Goal: Task Accomplishment & Management: Manage account settings

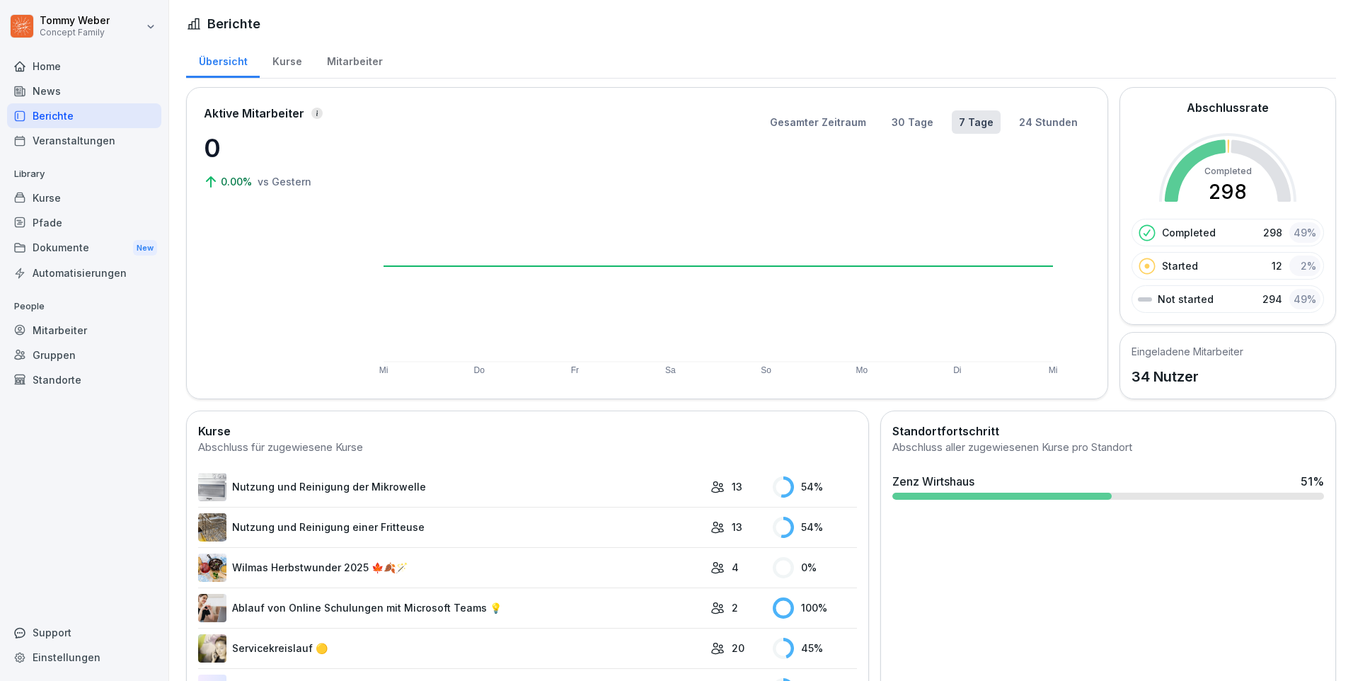
click at [1161, 376] on p "34 Nutzer" at bounding box center [1187, 376] width 112 height 21
click at [55, 328] on div "Mitarbeiter" at bounding box center [84, 330] width 154 height 25
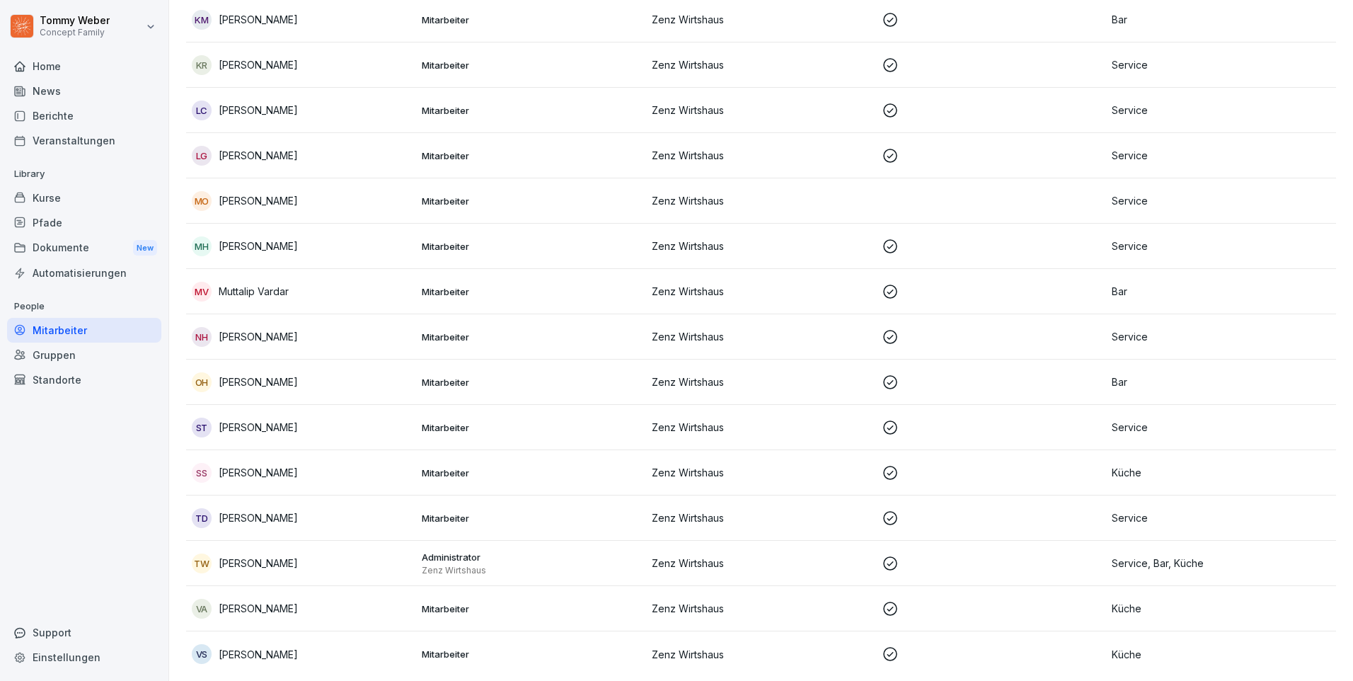
scroll to position [1041, 0]
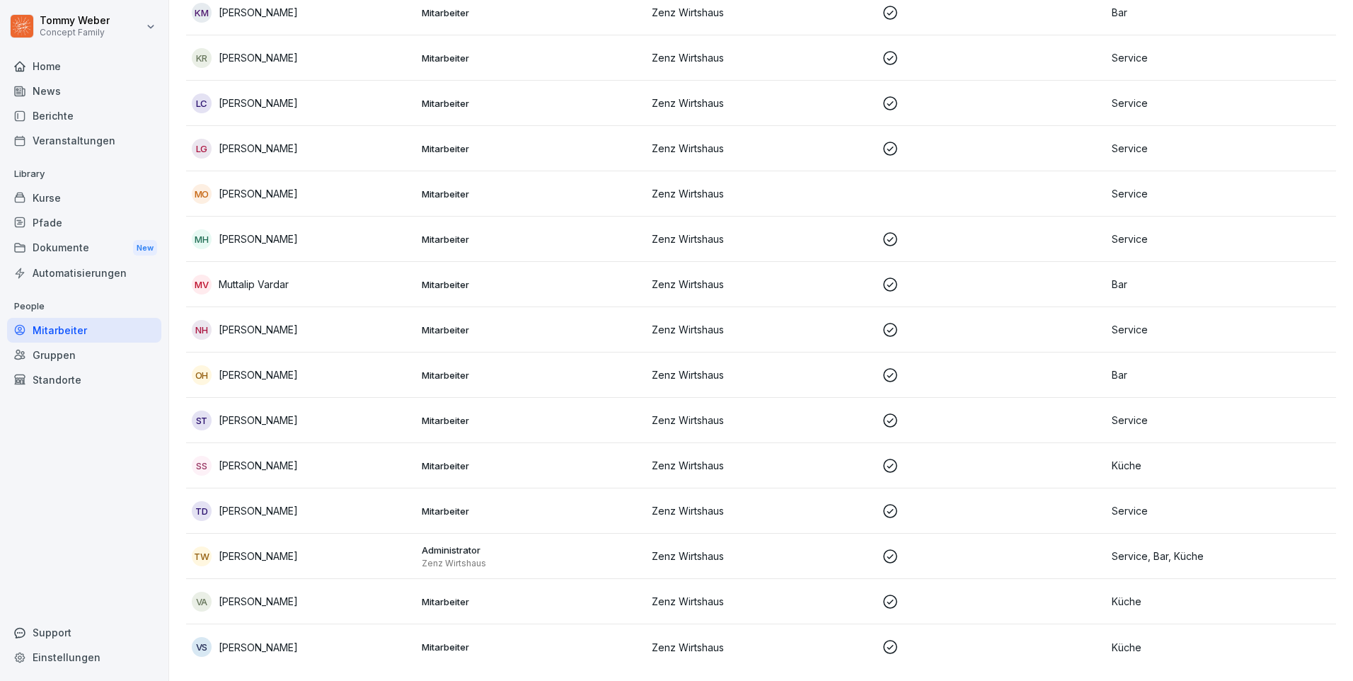
click at [884, 640] on icon at bounding box center [890, 647] width 14 height 14
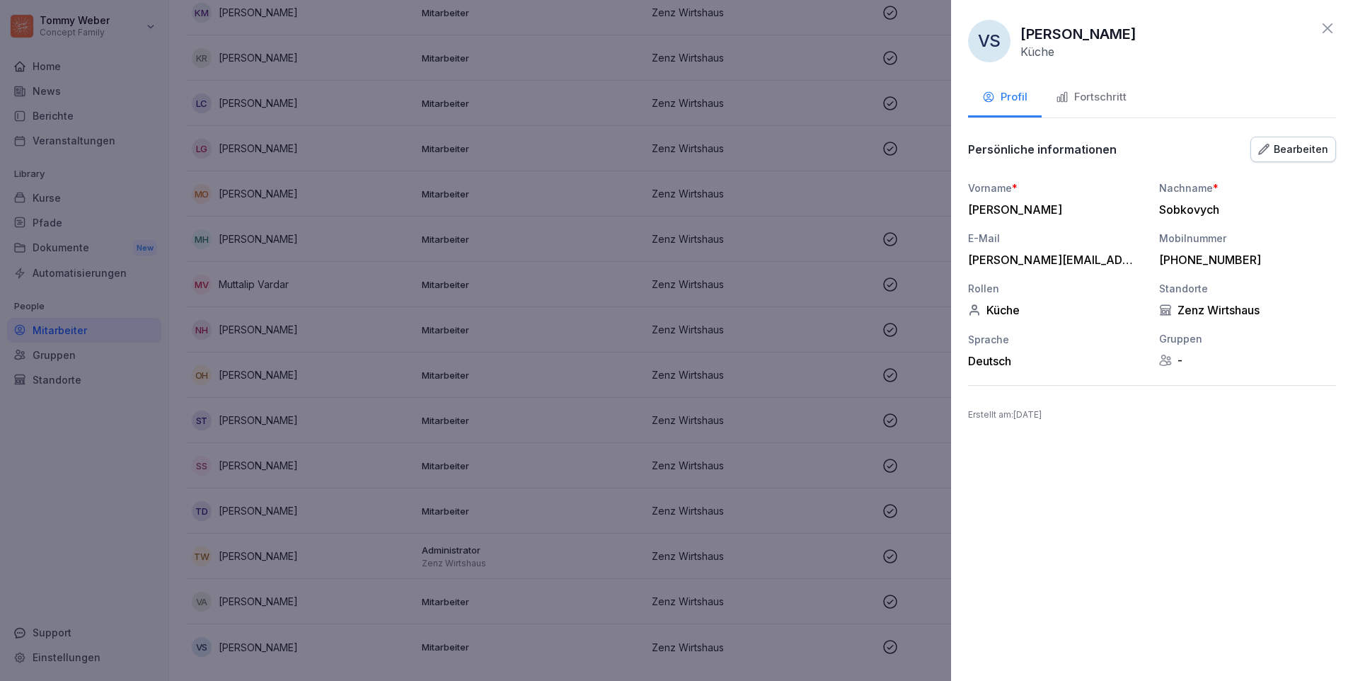
click at [1283, 144] on div "Bearbeiten" at bounding box center [1293, 150] width 70 height 16
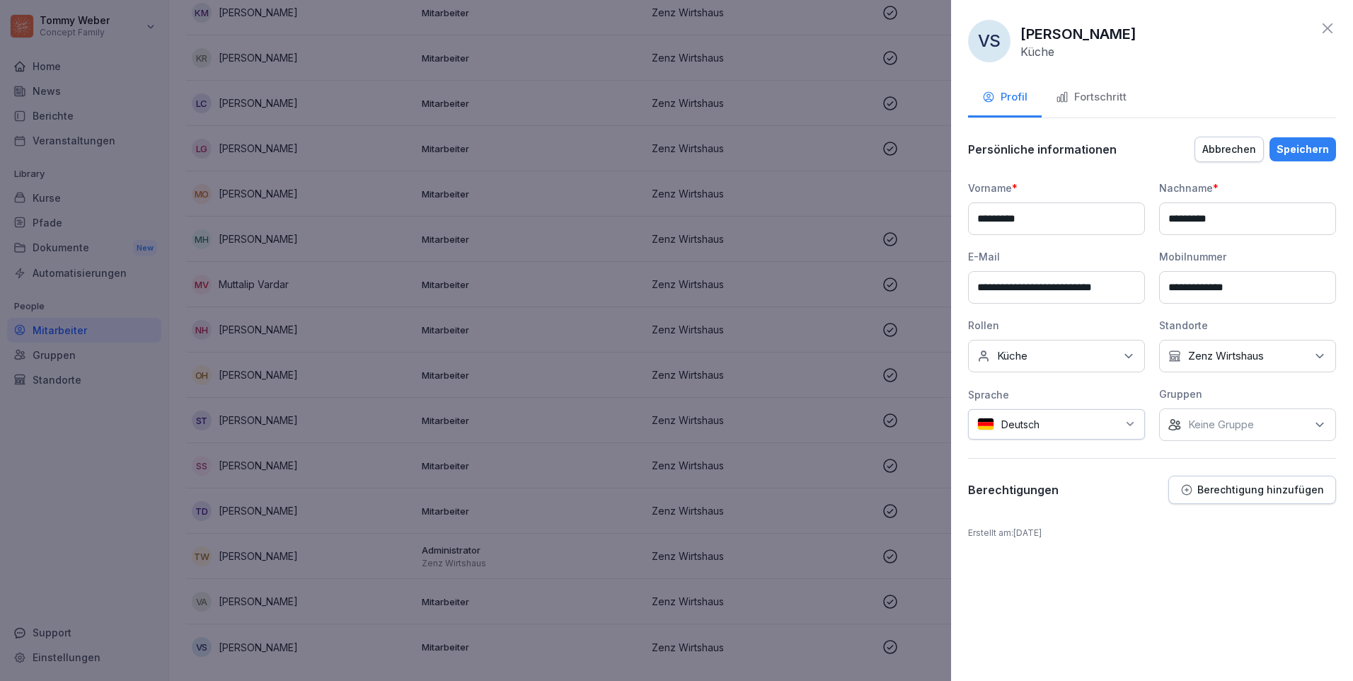
click at [1192, 360] on p "Zenz Wirtshaus" at bounding box center [1226, 356] width 76 height 14
click at [1177, 420] on button "Zenz Wirtshaus" at bounding box center [1175, 421] width 13 height 13
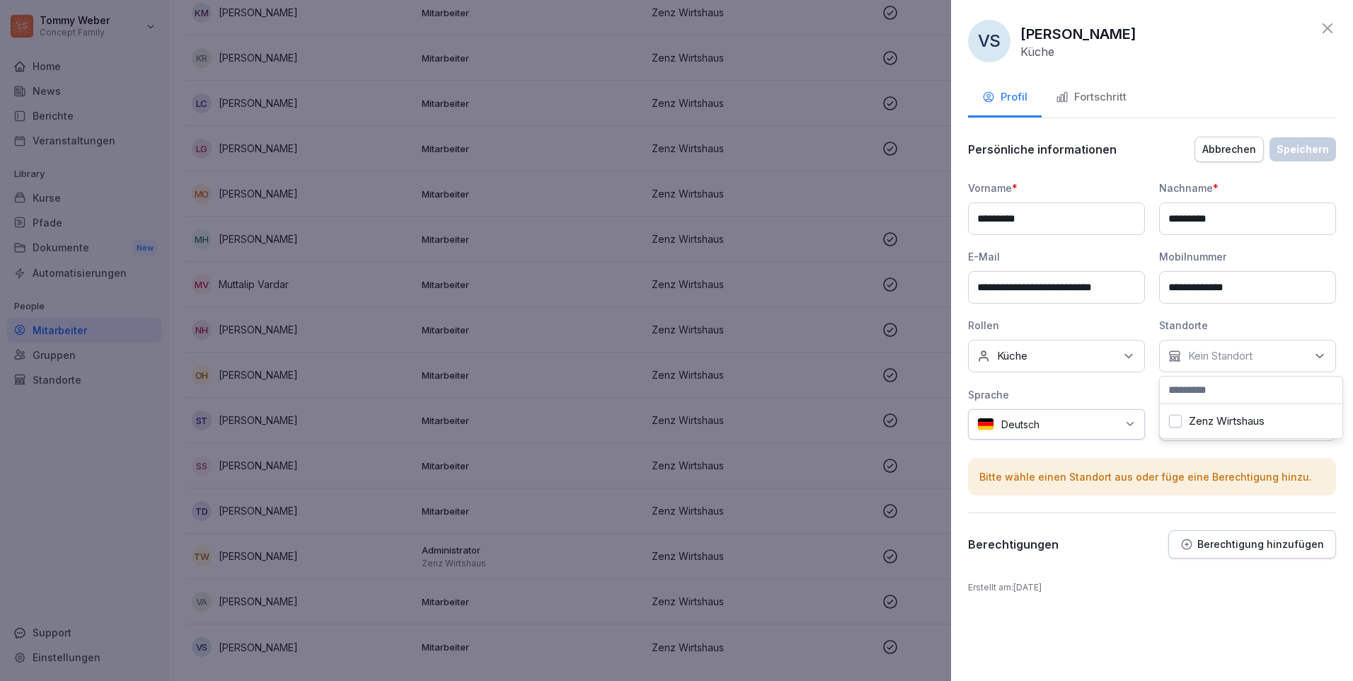
click at [1332, 21] on icon at bounding box center [1327, 28] width 17 height 17
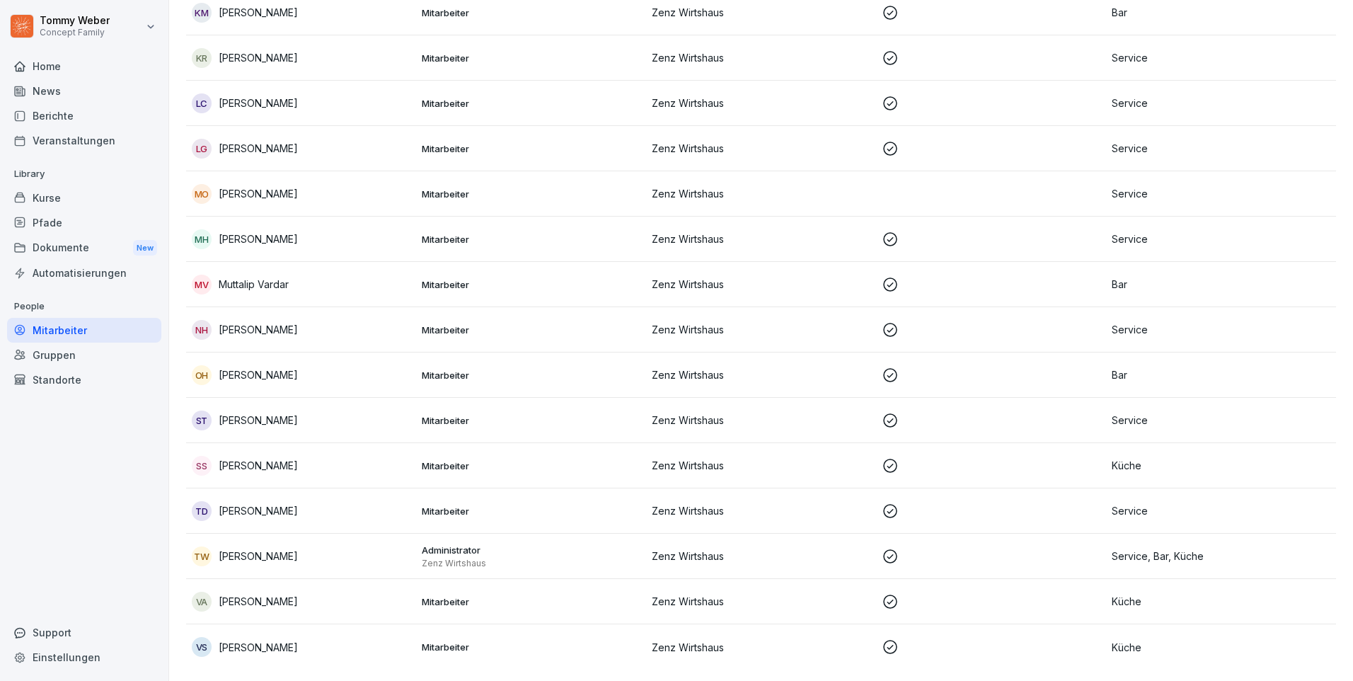
drag, startPoint x: 315, startPoint y: 638, endPoint x: 292, endPoint y: 638, distance: 22.6
click at [292, 640] on p "[PERSON_NAME]" at bounding box center [258, 647] width 79 height 15
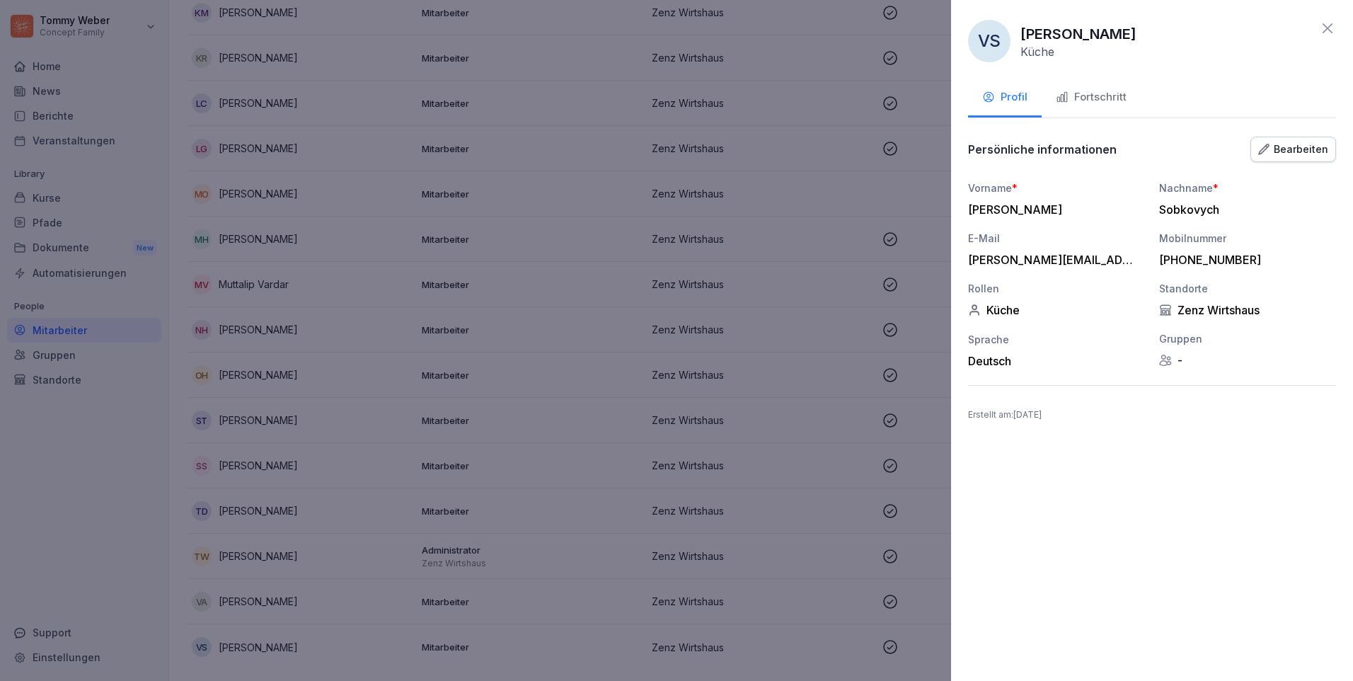
click at [1285, 146] on div "Bearbeiten" at bounding box center [1293, 150] width 70 height 16
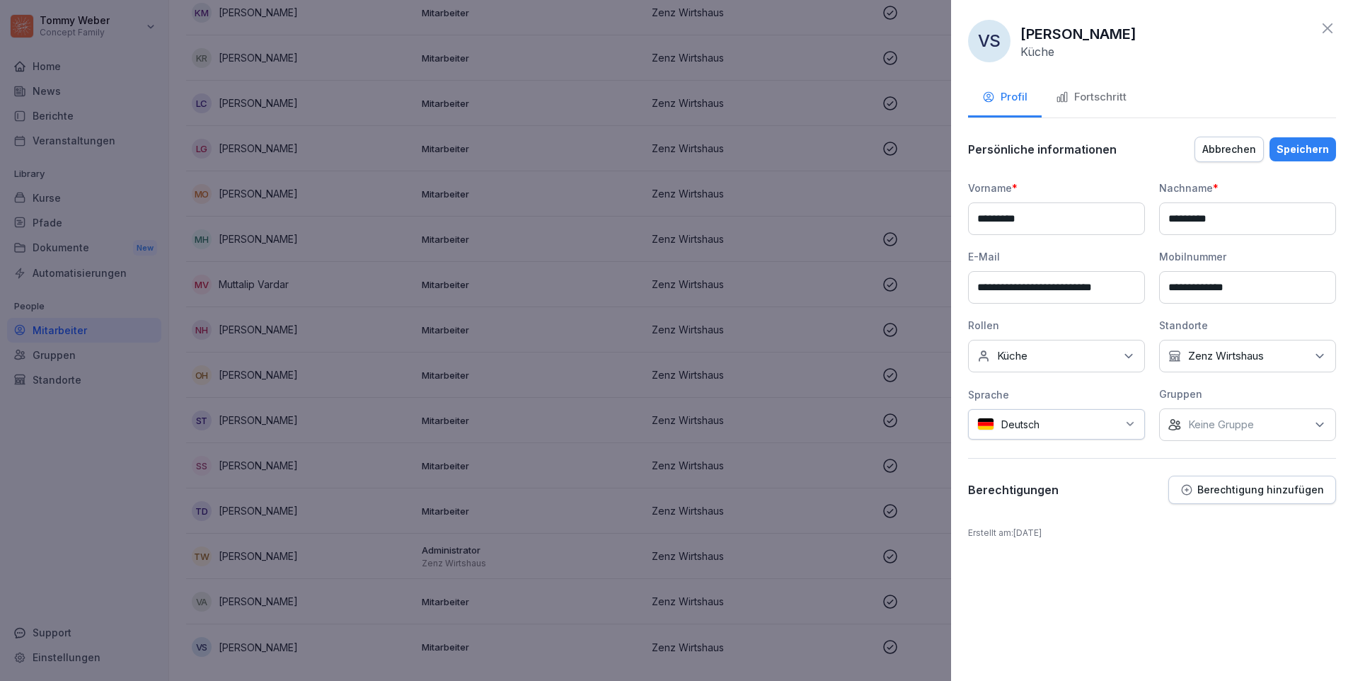
click at [1095, 98] on div "Fortschritt" at bounding box center [1091, 97] width 71 height 16
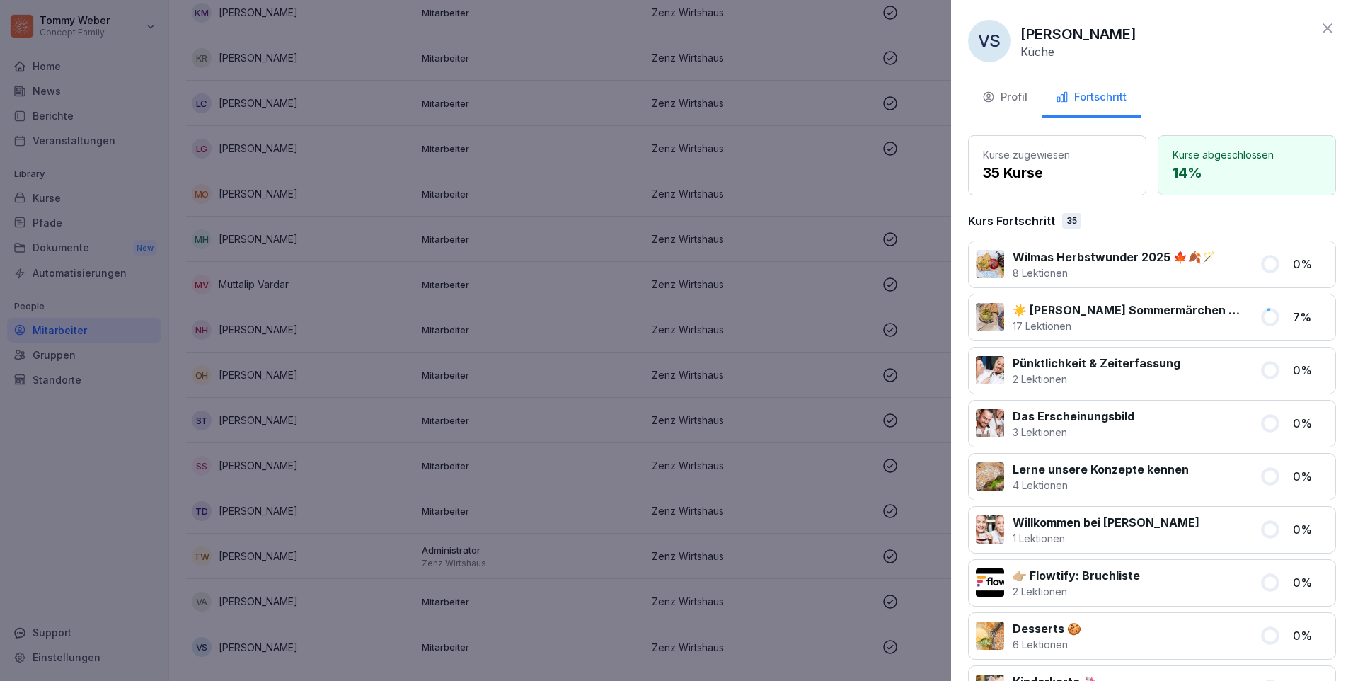
click at [1018, 105] on div "Profil" at bounding box center [1004, 97] width 45 height 16
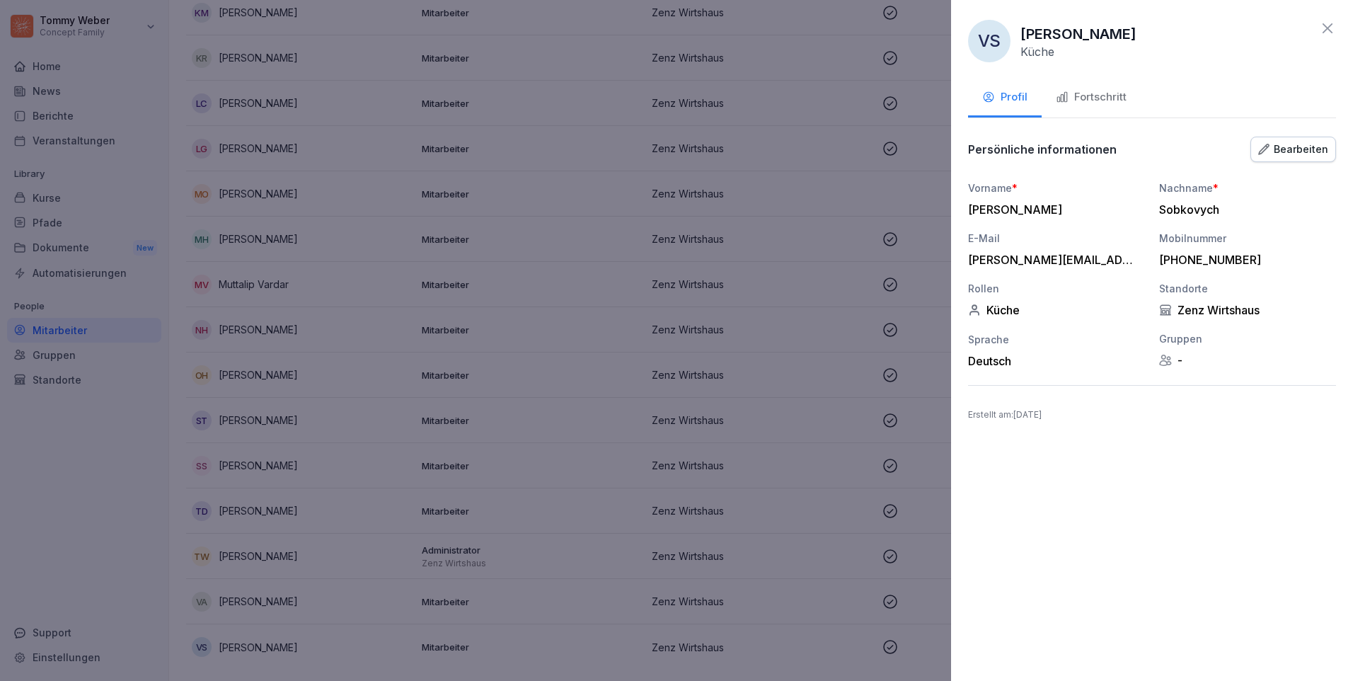
click at [57, 331] on div at bounding box center [676, 340] width 1353 height 681
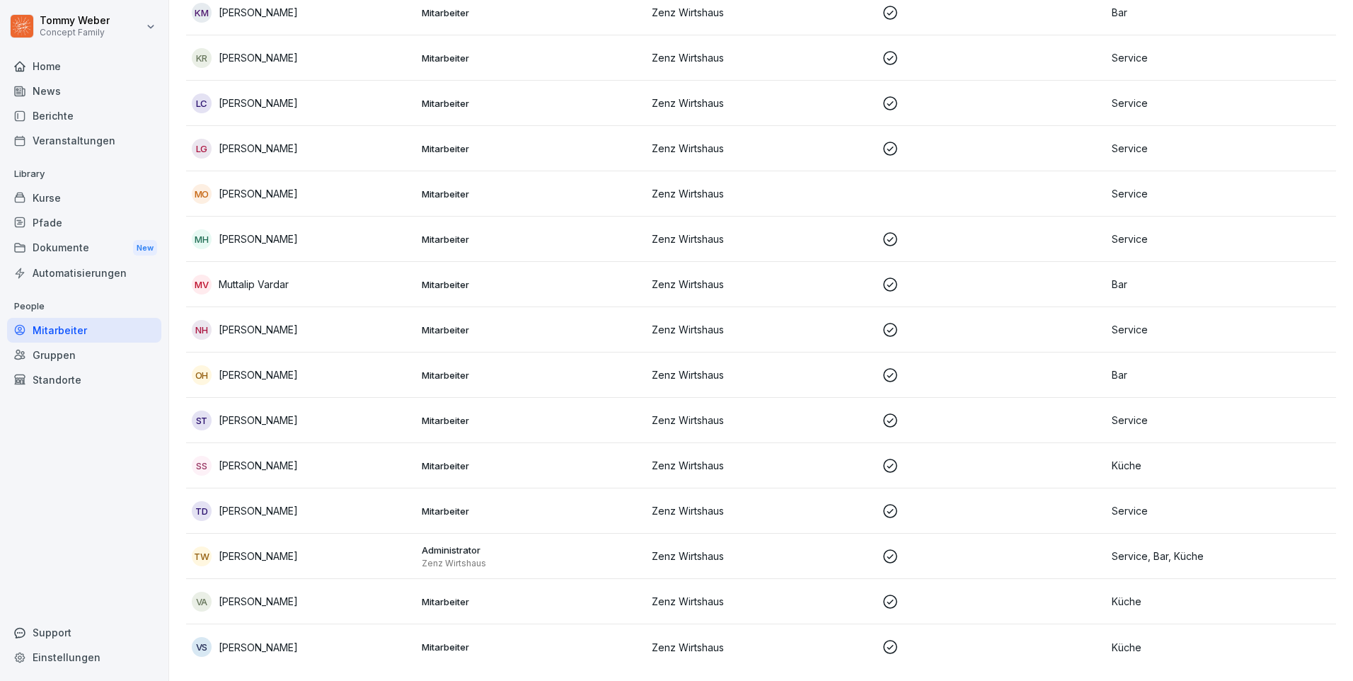
click at [1119, 640] on p "Küche" at bounding box center [1221, 647] width 219 height 15
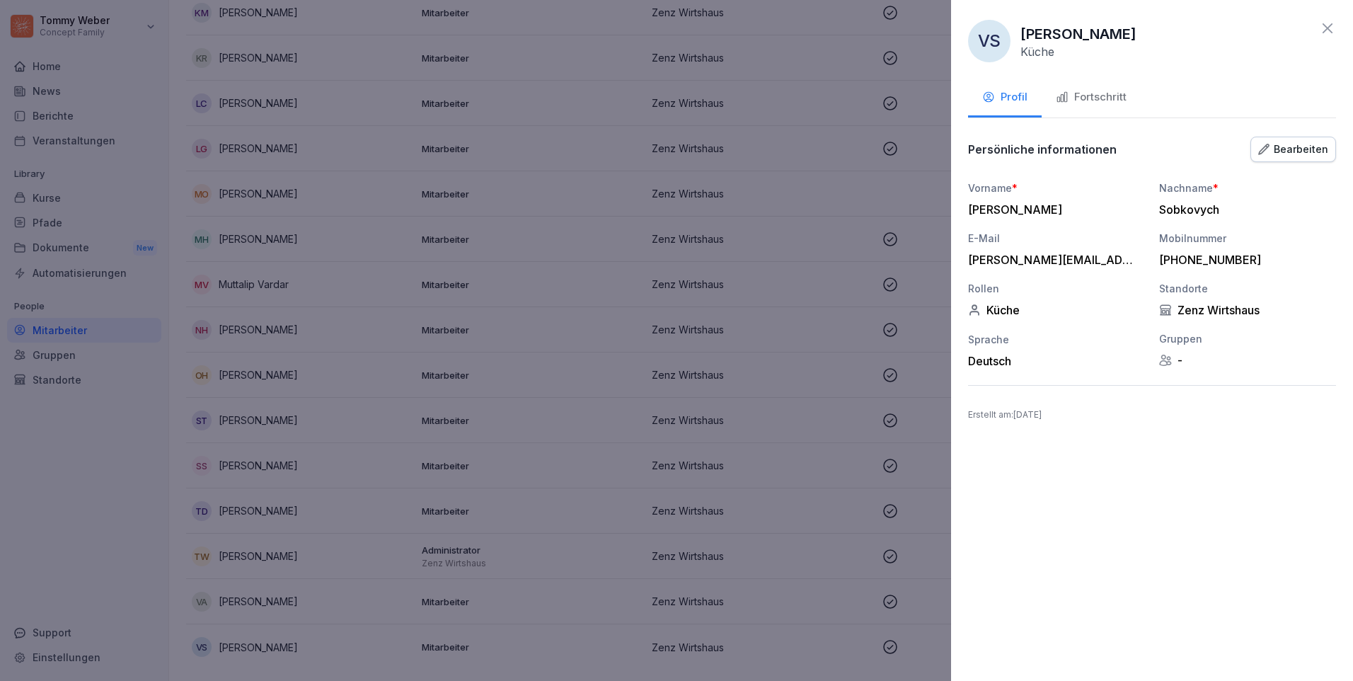
click at [1299, 146] on div "Bearbeiten" at bounding box center [1293, 150] width 70 height 16
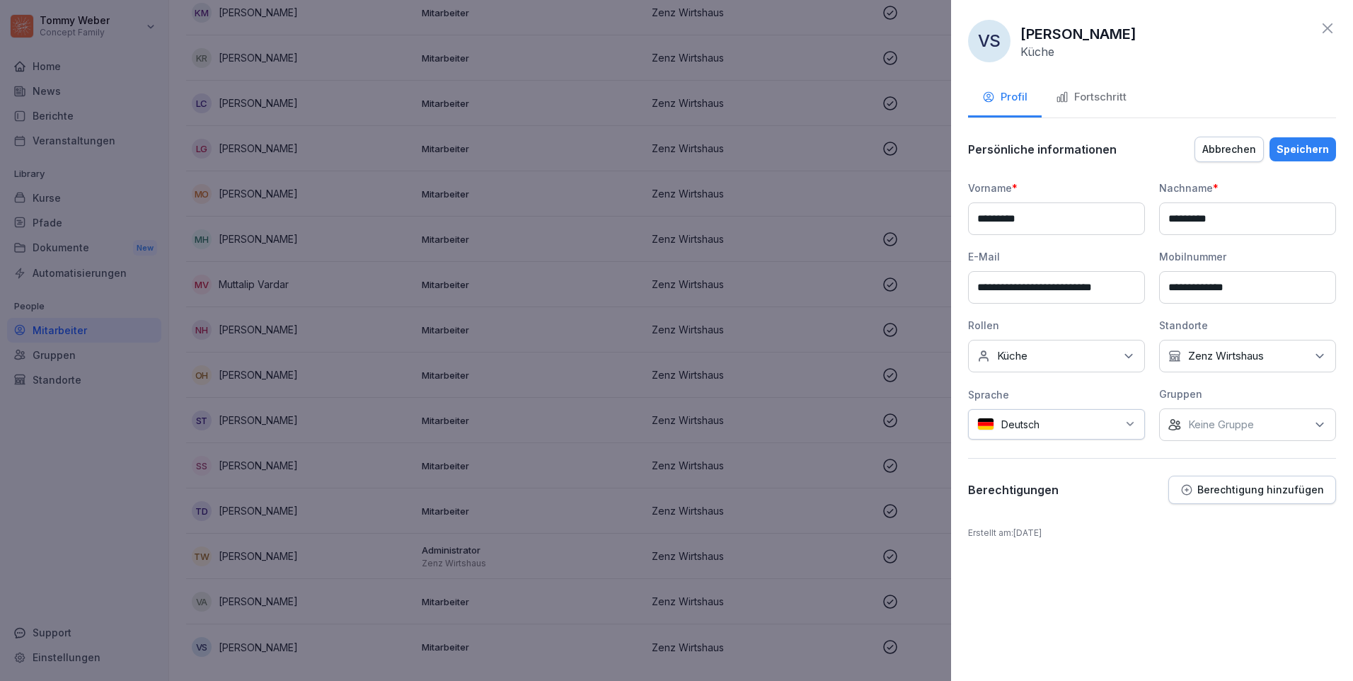
drag, startPoint x: 1047, startPoint y: 221, endPoint x: 955, endPoint y: 233, distance: 93.5
click at [955, 233] on div "**********" at bounding box center [1152, 340] width 402 height 681
drag, startPoint x: 1265, startPoint y: 217, endPoint x: 1144, endPoint y: 229, distance: 121.0
click at [1144, 229] on div "**********" at bounding box center [1152, 310] width 368 height 260
drag, startPoint x: 1092, startPoint y: 286, endPoint x: 948, endPoint y: 306, distance: 145.1
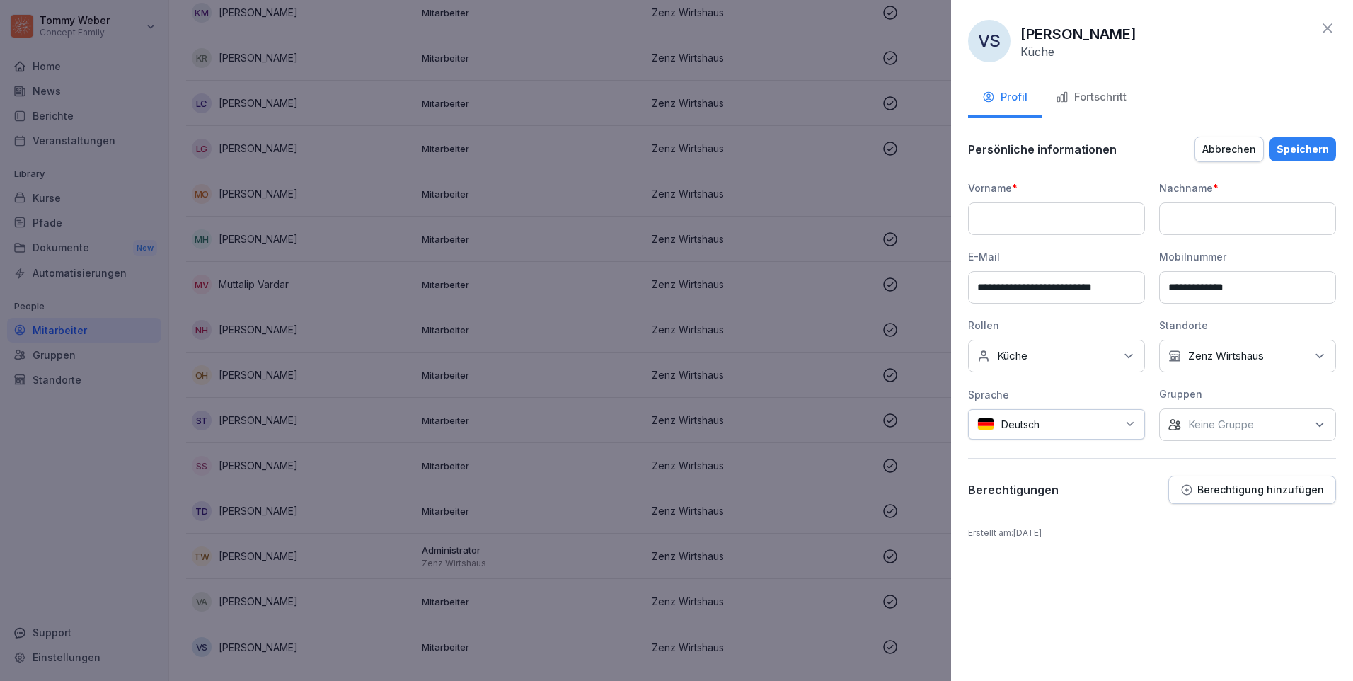
click at [948, 306] on body "[PERSON_NAME] Concept Family Home News Berichte Veranstaltungen Library Kurse P…" at bounding box center [676, 340] width 1353 height 681
click at [53, 333] on div at bounding box center [676, 340] width 1353 height 681
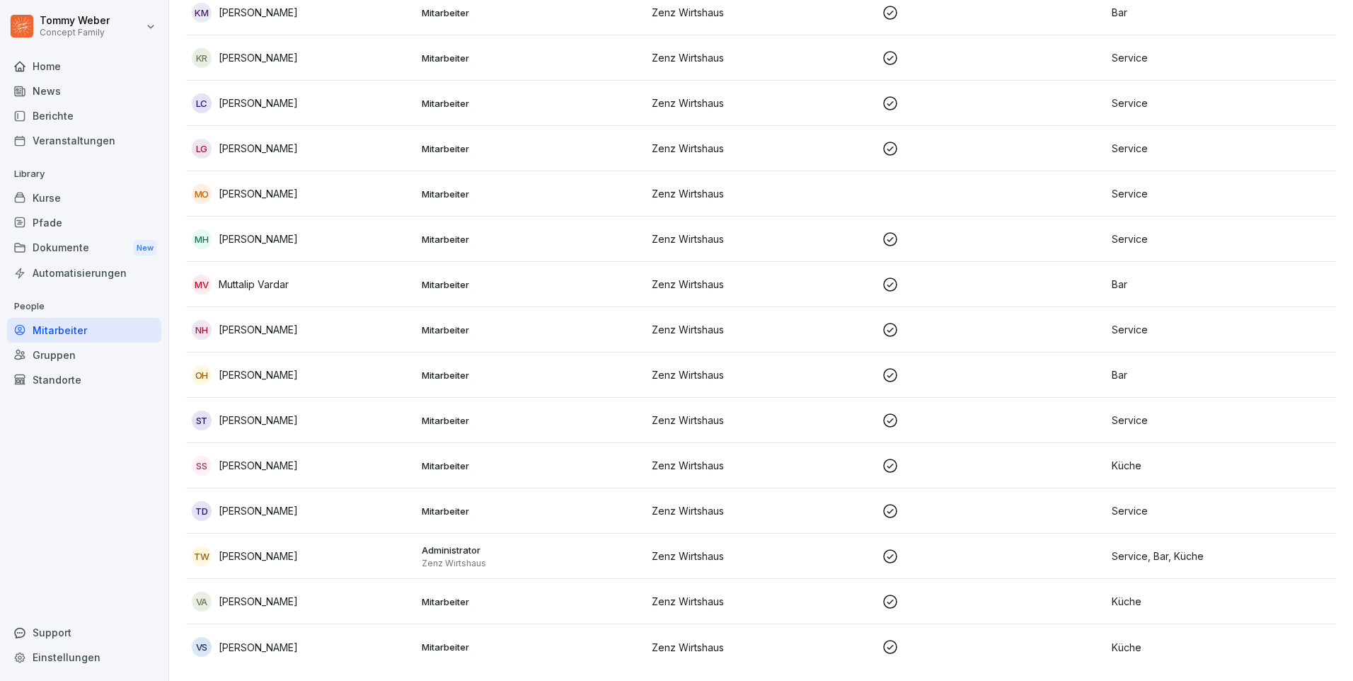
click at [52, 372] on div "Standorte" at bounding box center [84, 379] width 154 height 25
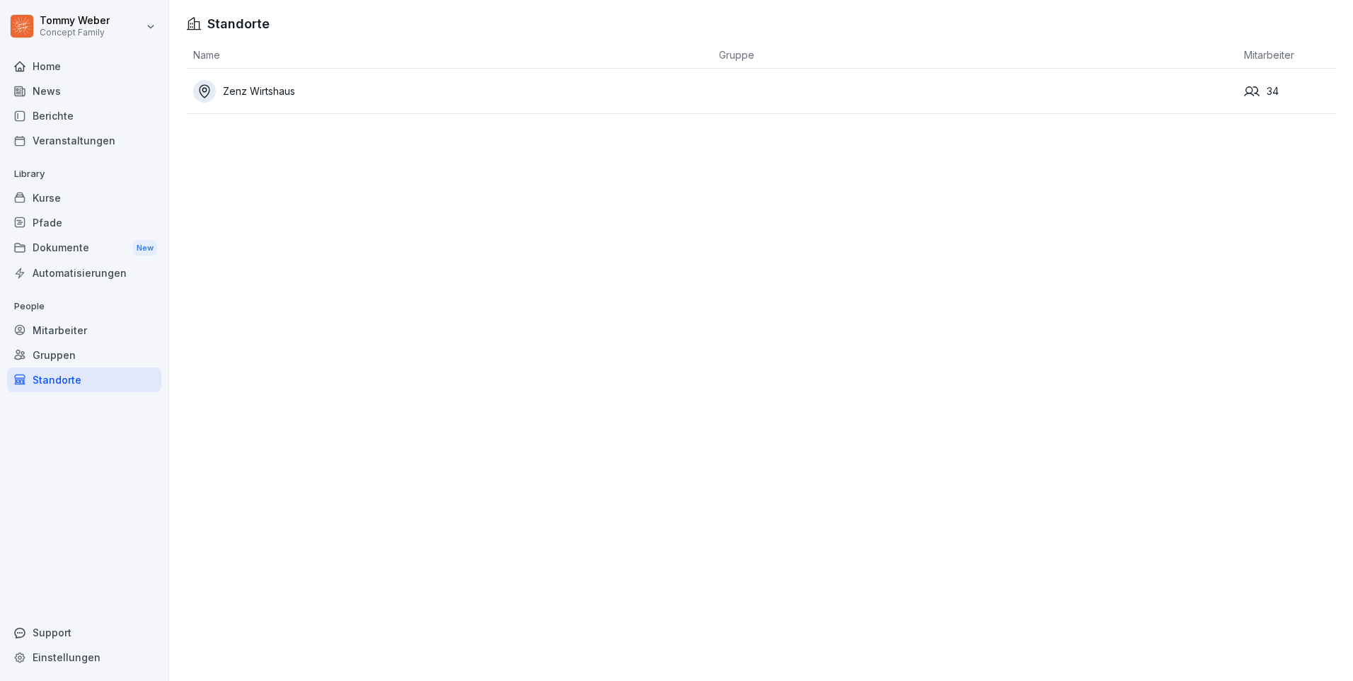
click at [269, 96] on div "Zenz Wirtshaus" at bounding box center [452, 91] width 519 height 23
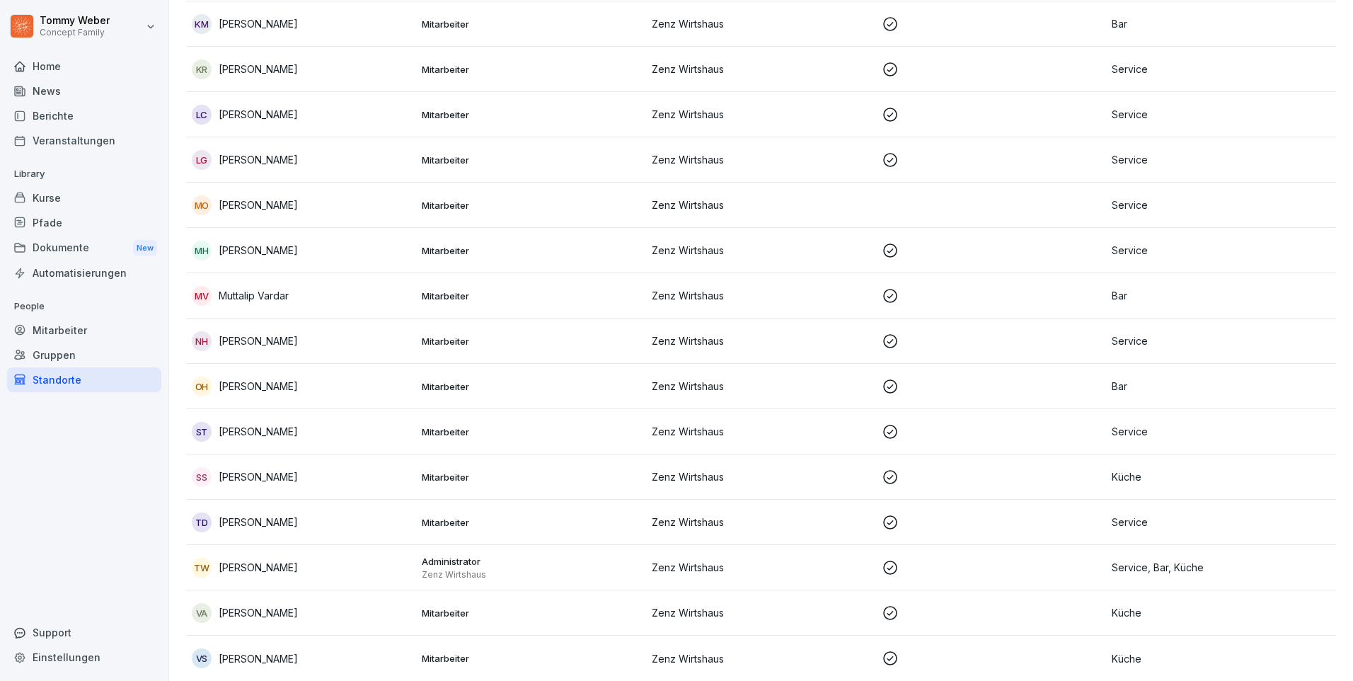
scroll to position [1049, 0]
click at [1127, 651] on p "Küche" at bounding box center [1221, 658] width 219 height 15
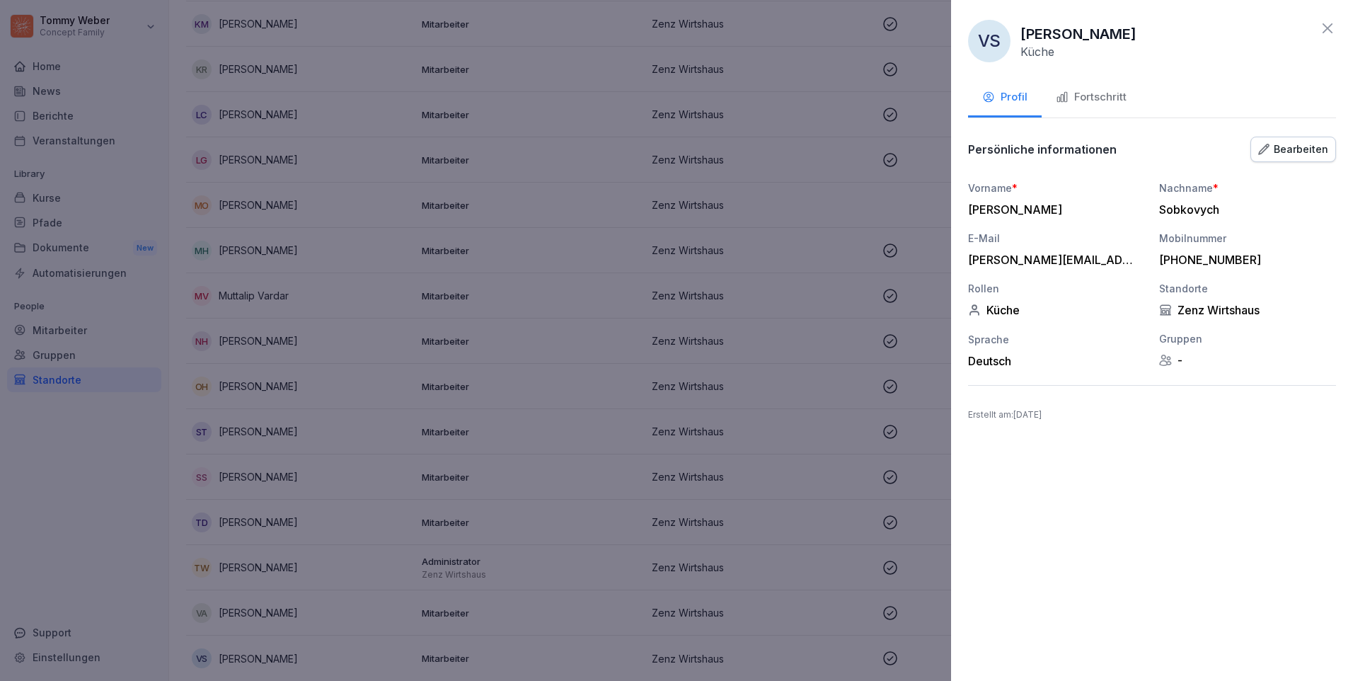
click at [1169, 361] on icon at bounding box center [1165, 360] width 11 height 11
click at [1075, 102] on div "Fortschritt" at bounding box center [1091, 97] width 71 height 16
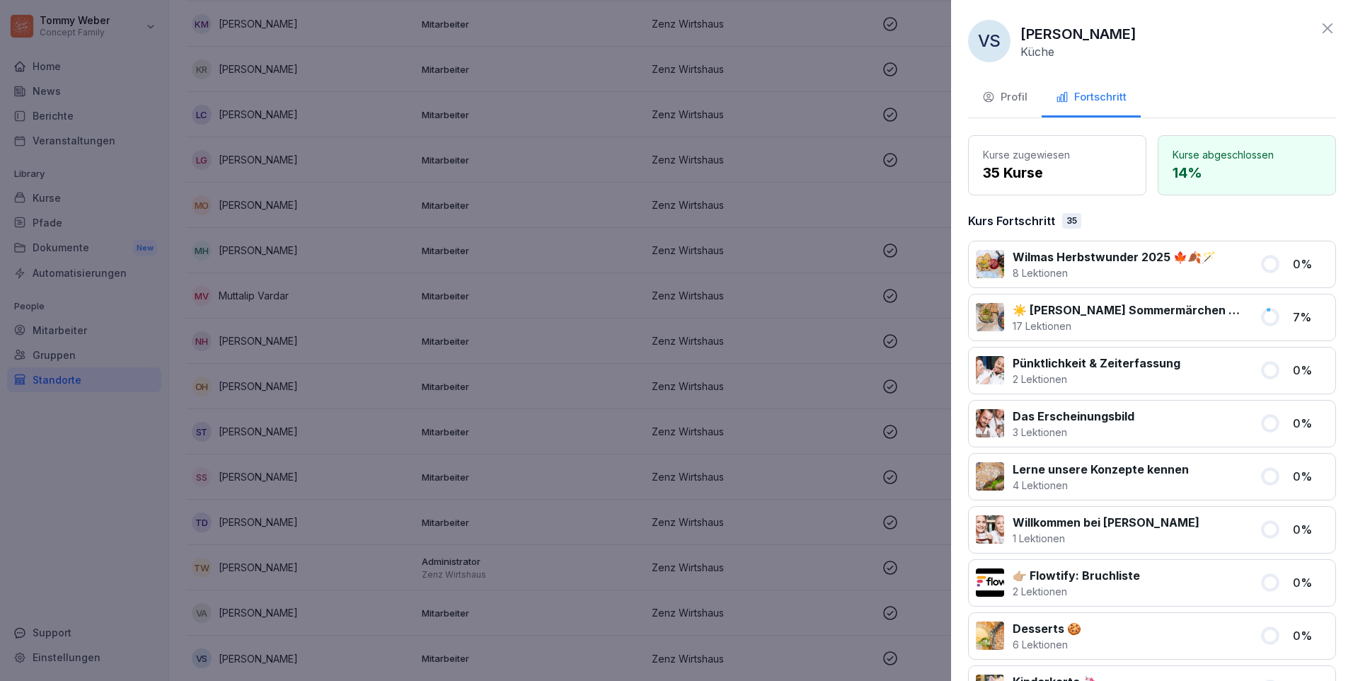
click at [1319, 27] on icon at bounding box center [1327, 28] width 17 height 17
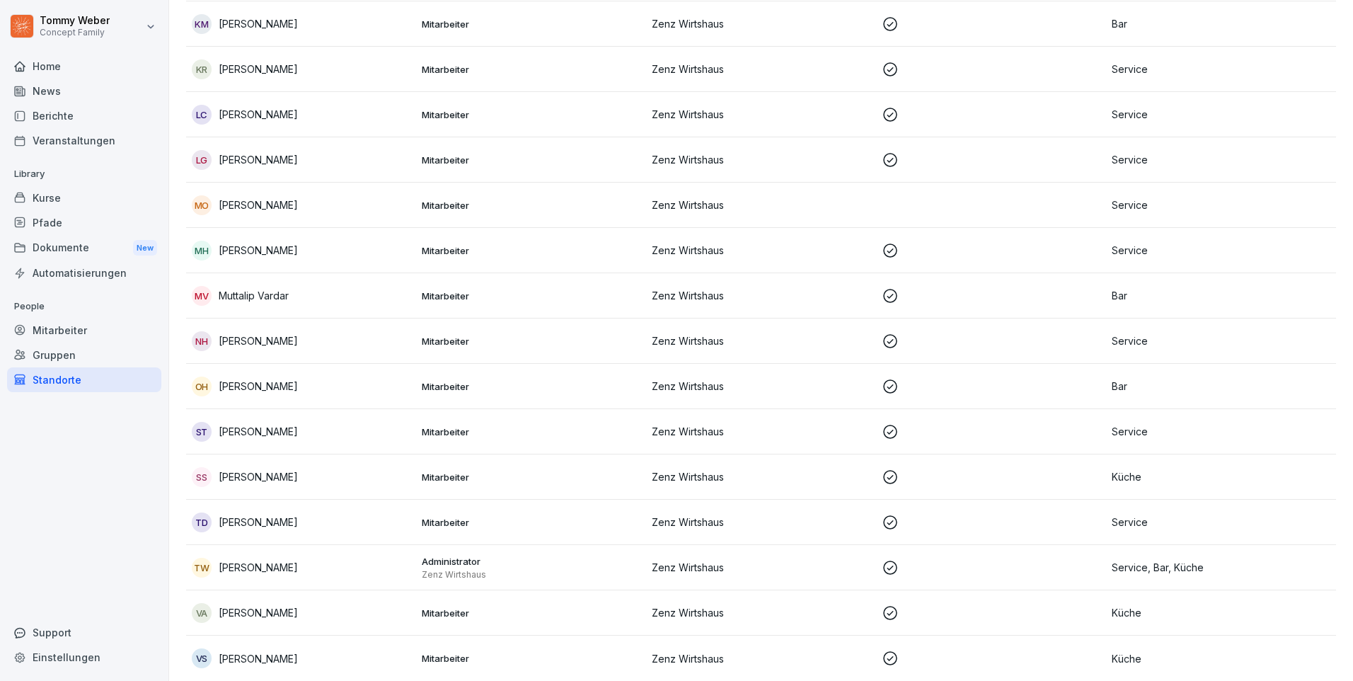
click at [70, 332] on div "Mitarbeiter" at bounding box center [84, 330] width 154 height 25
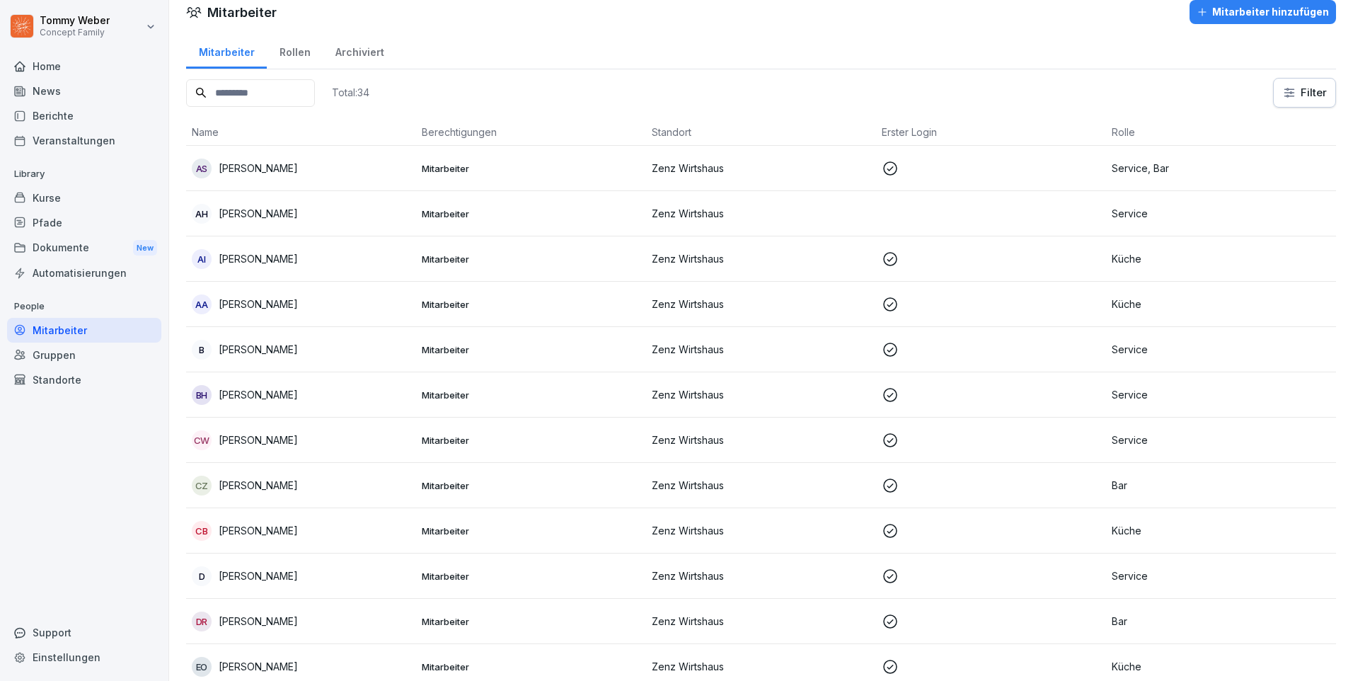
click at [286, 59] on div "Rollen" at bounding box center [295, 51] width 56 height 36
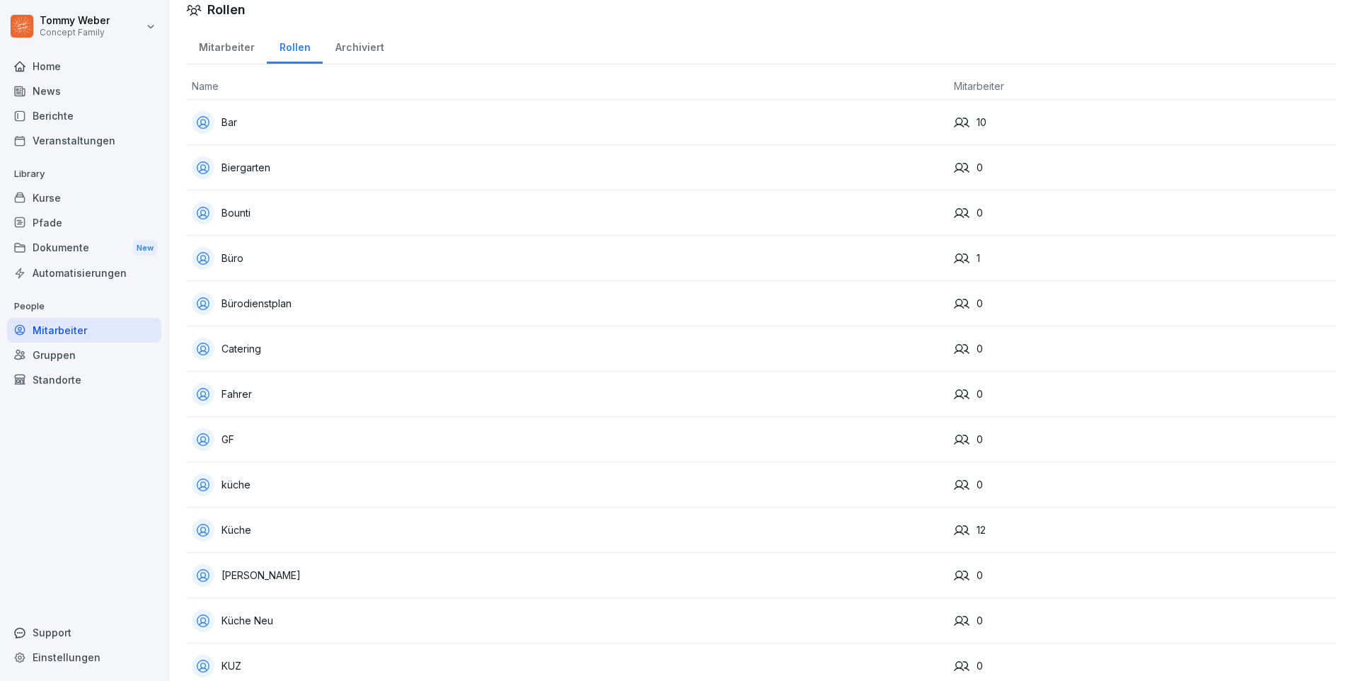
scroll to position [9, 0]
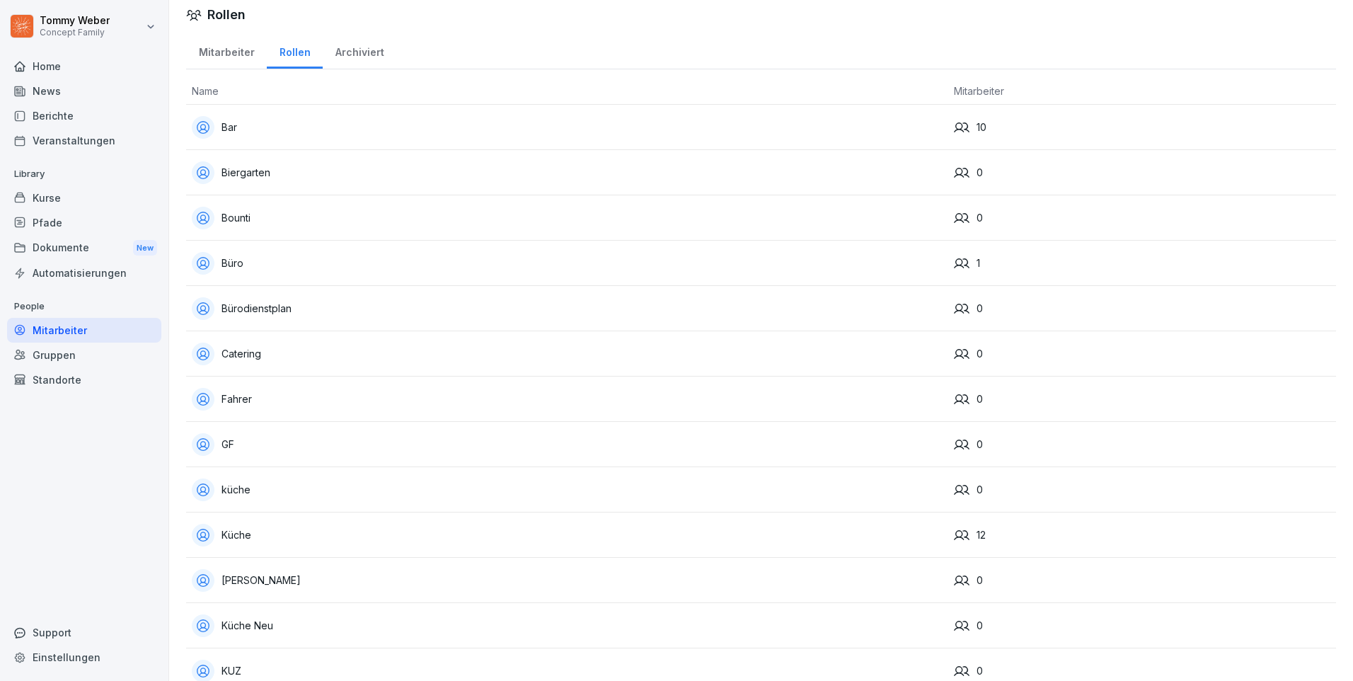
click at [340, 48] on div "Archiviert" at bounding box center [360, 51] width 74 height 36
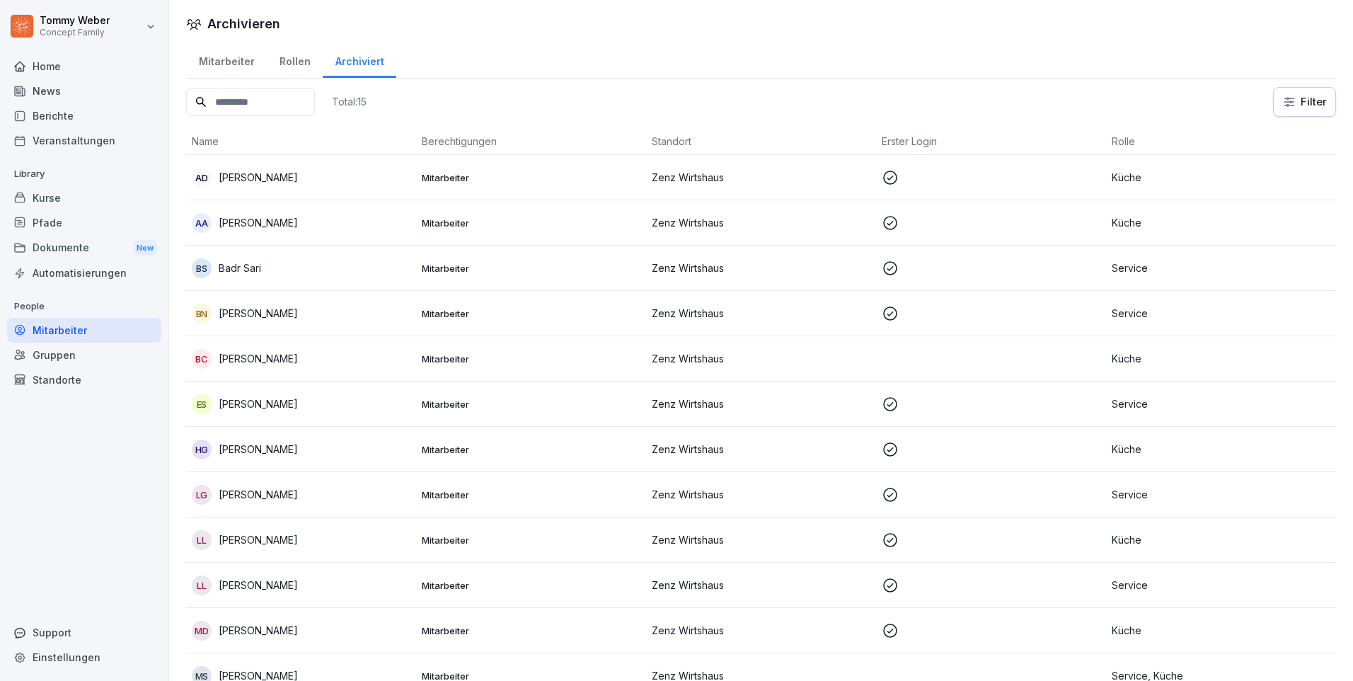
click at [239, 60] on div "Mitarbeiter" at bounding box center [226, 60] width 81 height 36
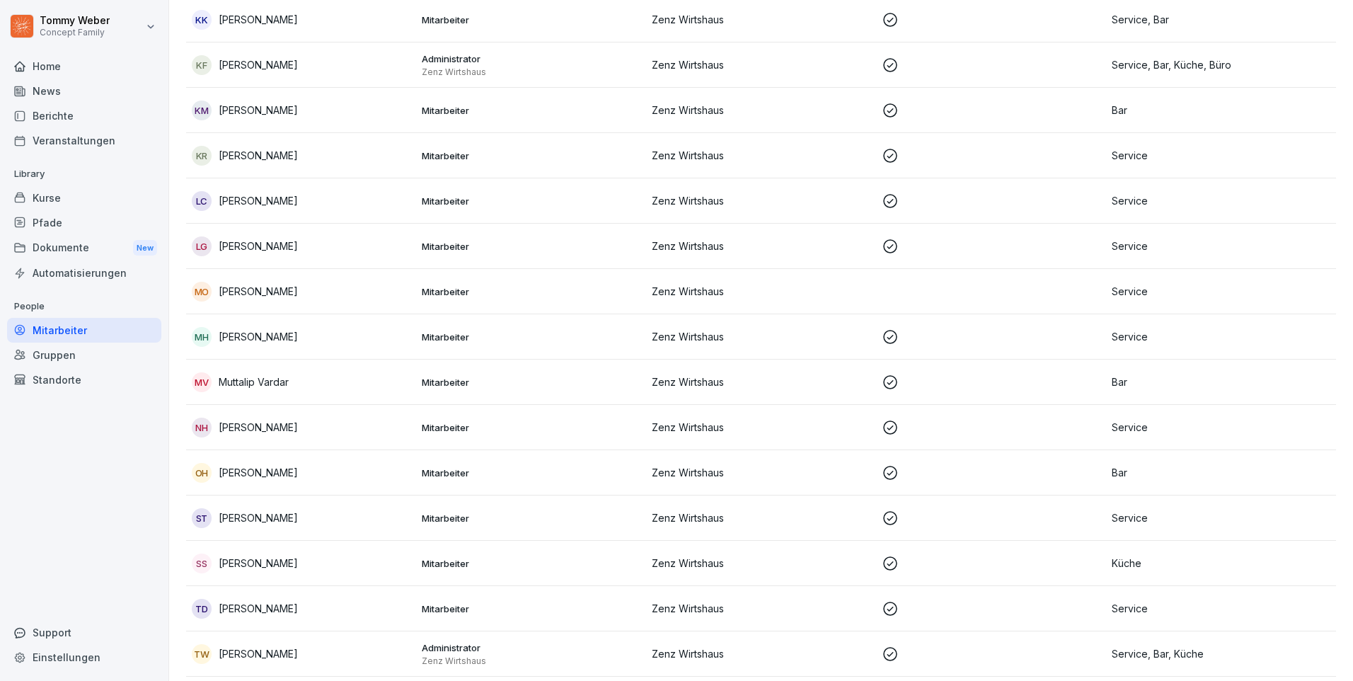
scroll to position [1041, 0]
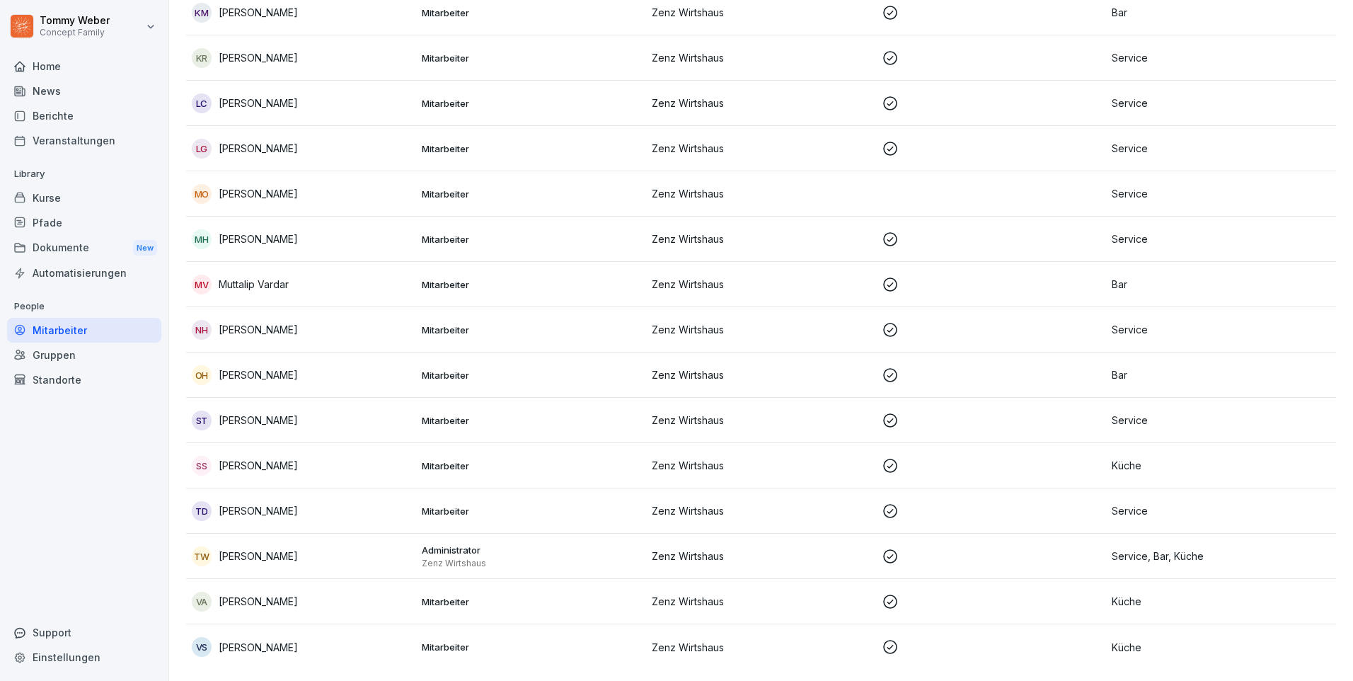
drag, startPoint x: 254, startPoint y: 637, endPoint x: 222, endPoint y: 628, distance: 33.1
click at [222, 637] on div "VS [PERSON_NAME]" at bounding box center [301, 647] width 219 height 20
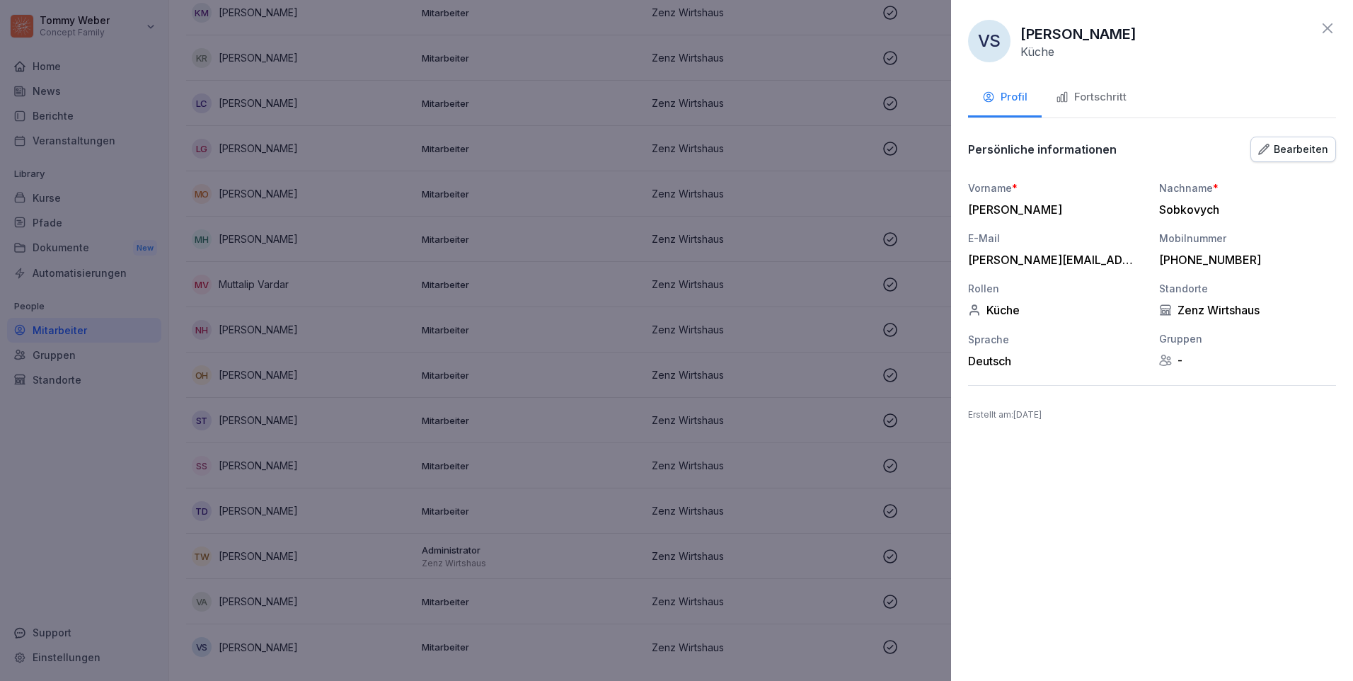
click at [1277, 147] on div "Bearbeiten" at bounding box center [1293, 150] width 70 height 16
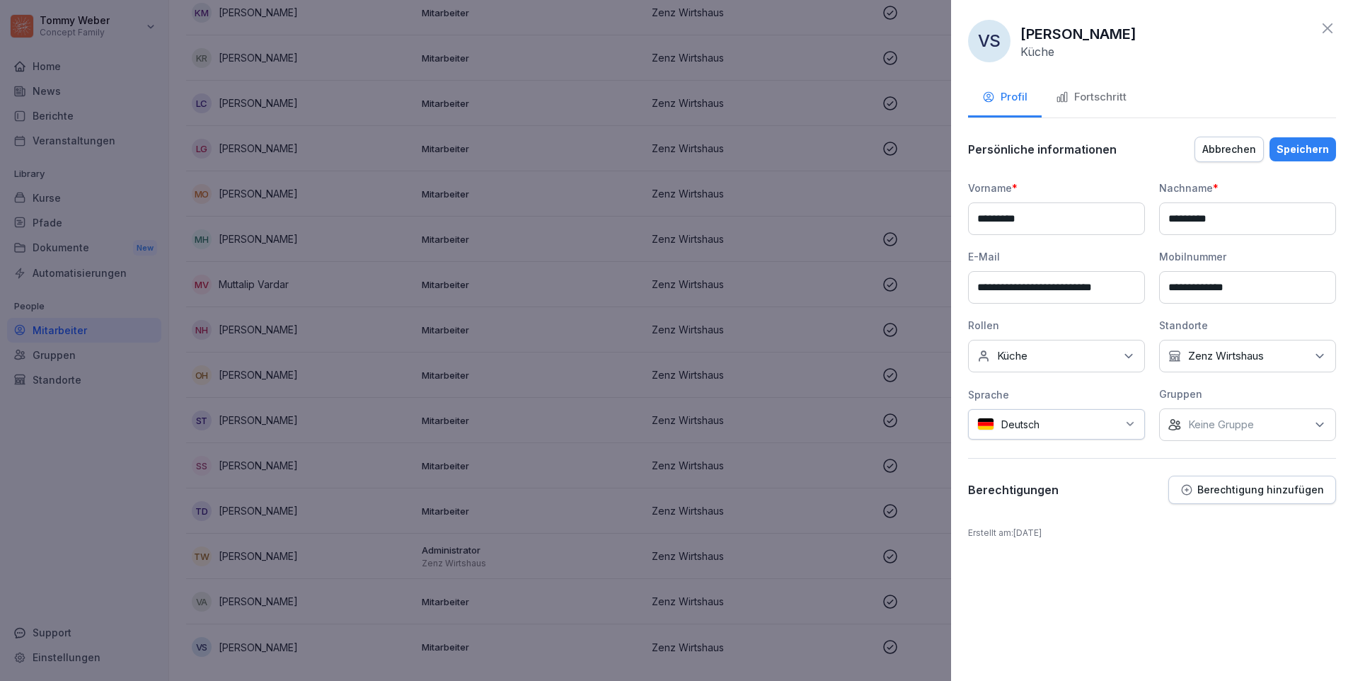
click at [1040, 356] on div "Keine Rollen Küche" at bounding box center [1056, 356] width 177 height 33
click at [978, 480] on button "Küche" at bounding box center [984, 485] width 13 height 13
click at [1185, 357] on div "Kein Standort Zenz Wirtshaus" at bounding box center [1247, 356] width 177 height 33
click at [1175, 421] on button "Zenz Wirtshaus" at bounding box center [1175, 421] width 13 height 13
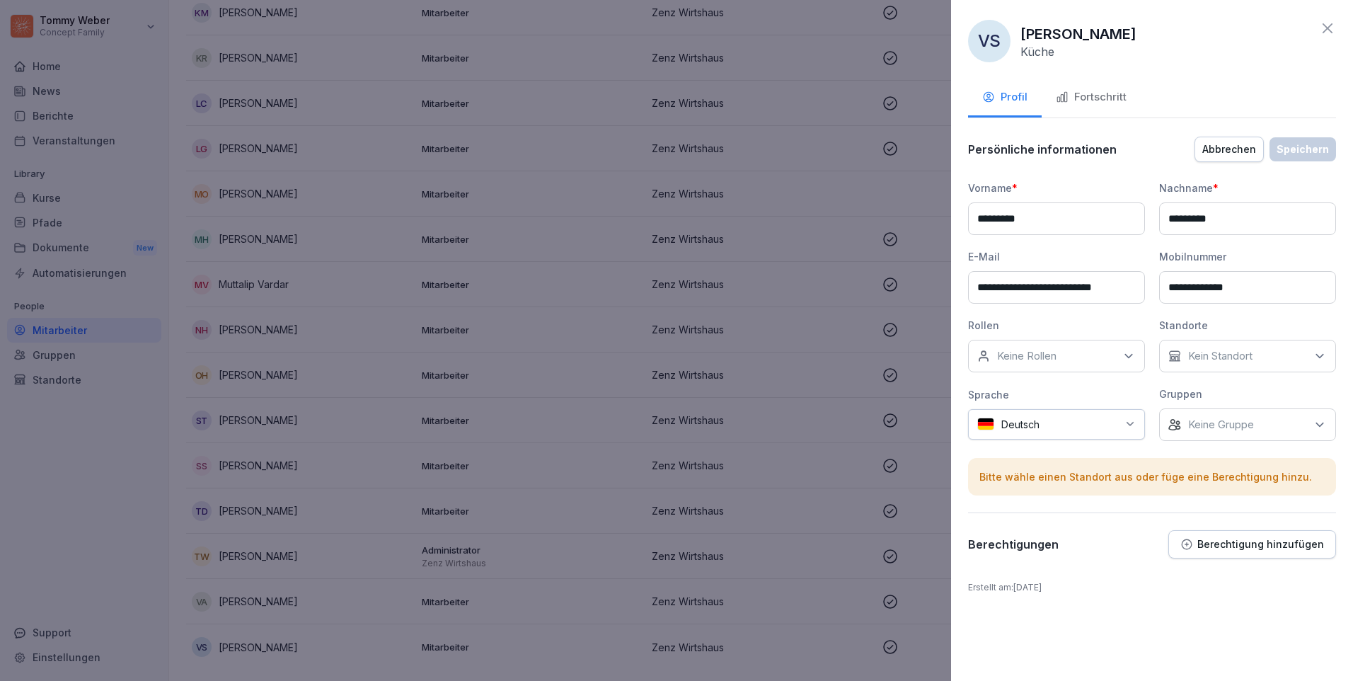
click at [1152, 485] on div "Bitte wähle einen Standort aus oder füge eine Berechtigung hinzu." at bounding box center [1152, 477] width 368 height 38
click at [1204, 422] on p "Keine Gruppe" at bounding box center [1221, 425] width 66 height 14
click at [1192, 346] on div "Kein Standort" at bounding box center [1247, 356] width 177 height 33
click at [1182, 422] on div "Zenz Wirtshaus" at bounding box center [1250, 421] width 175 height 27
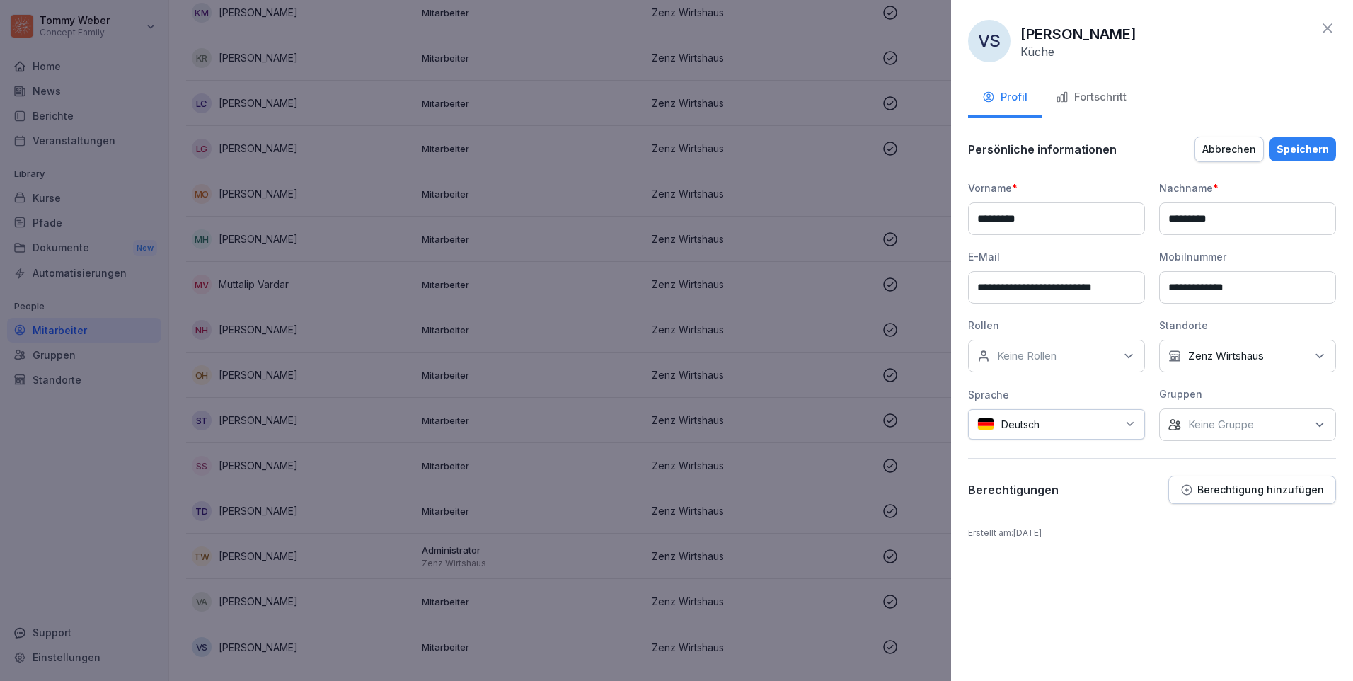
drag, startPoint x: 1142, startPoint y: 289, endPoint x: 964, endPoint y: 294, distance: 178.4
click at [964, 294] on div "**********" at bounding box center [1152, 340] width 402 height 681
drag, startPoint x: 1270, startPoint y: 279, endPoint x: 1156, endPoint y: 287, distance: 114.2
click at [1156, 287] on div "**********" at bounding box center [1152, 310] width 368 height 260
click at [1293, 149] on div "Speichern" at bounding box center [1303, 150] width 52 height 16
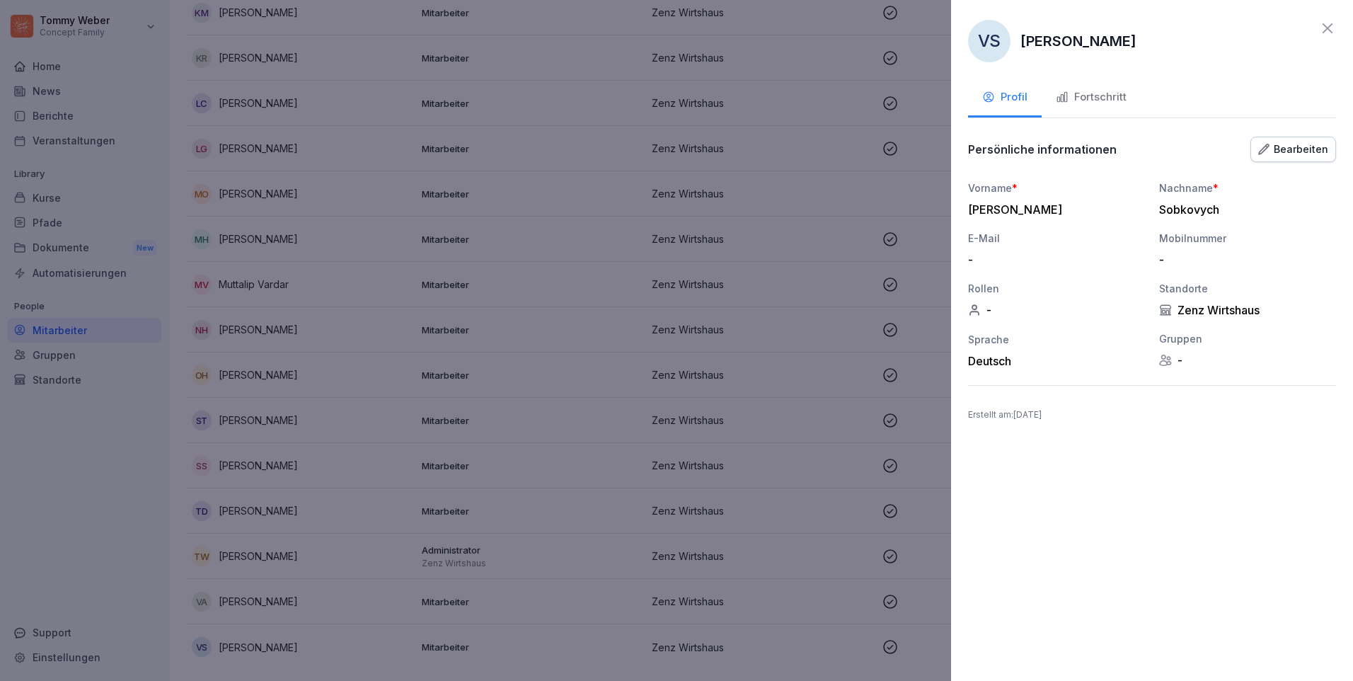
click at [1325, 27] on icon at bounding box center [1327, 28] width 17 height 17
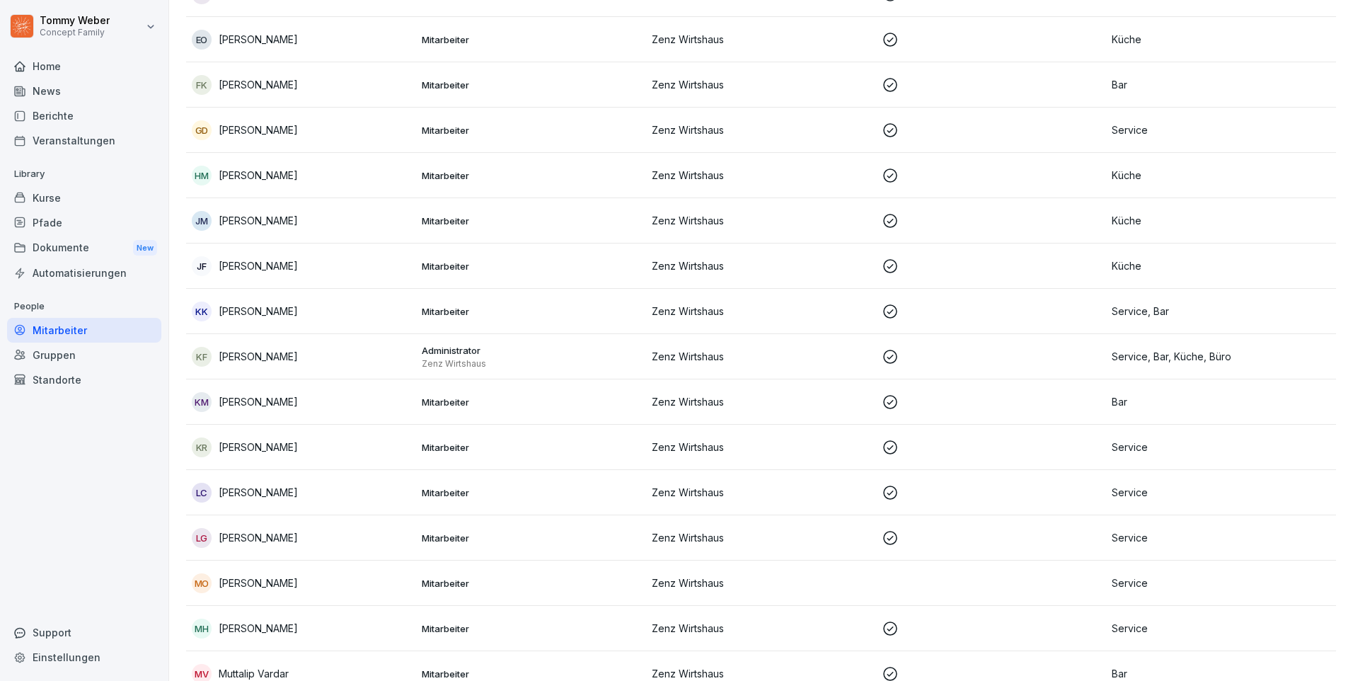
scroll to position [616, 0]
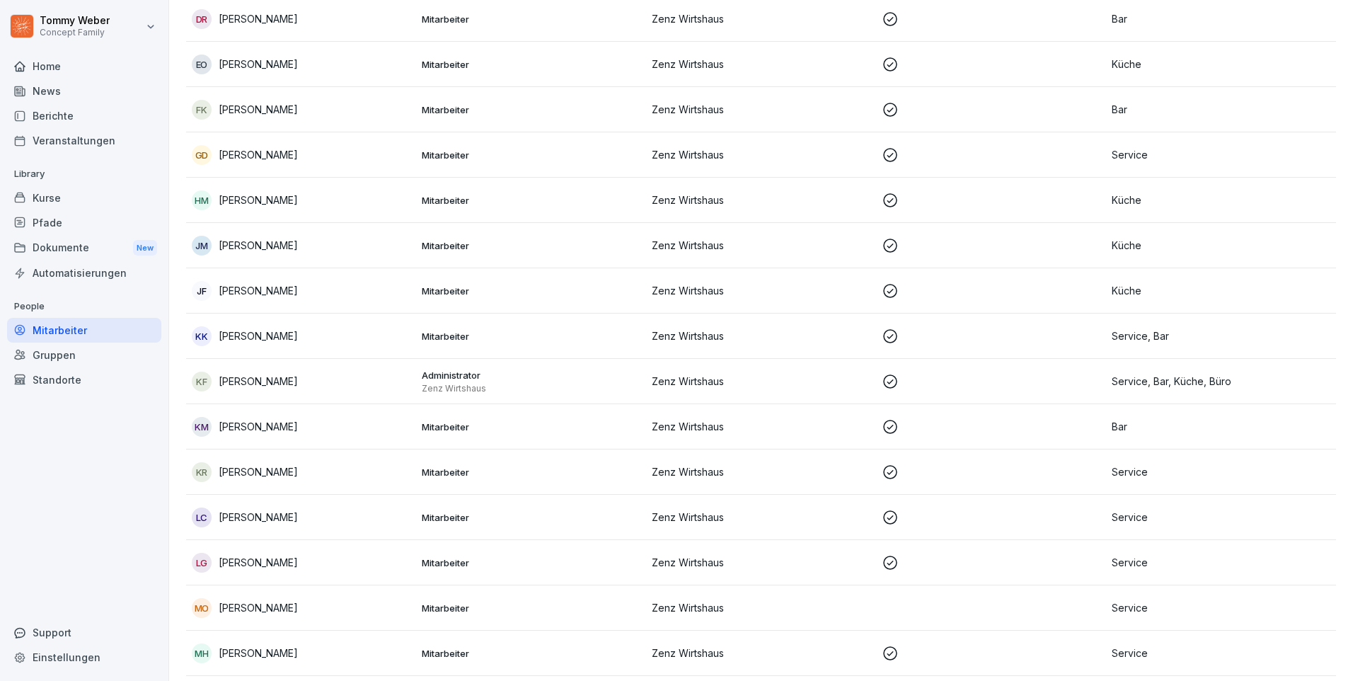
click at [1112, 376] on p "Service, Bar, Küche, Büro" at bounding box center [1221, 381] width 219 height 15
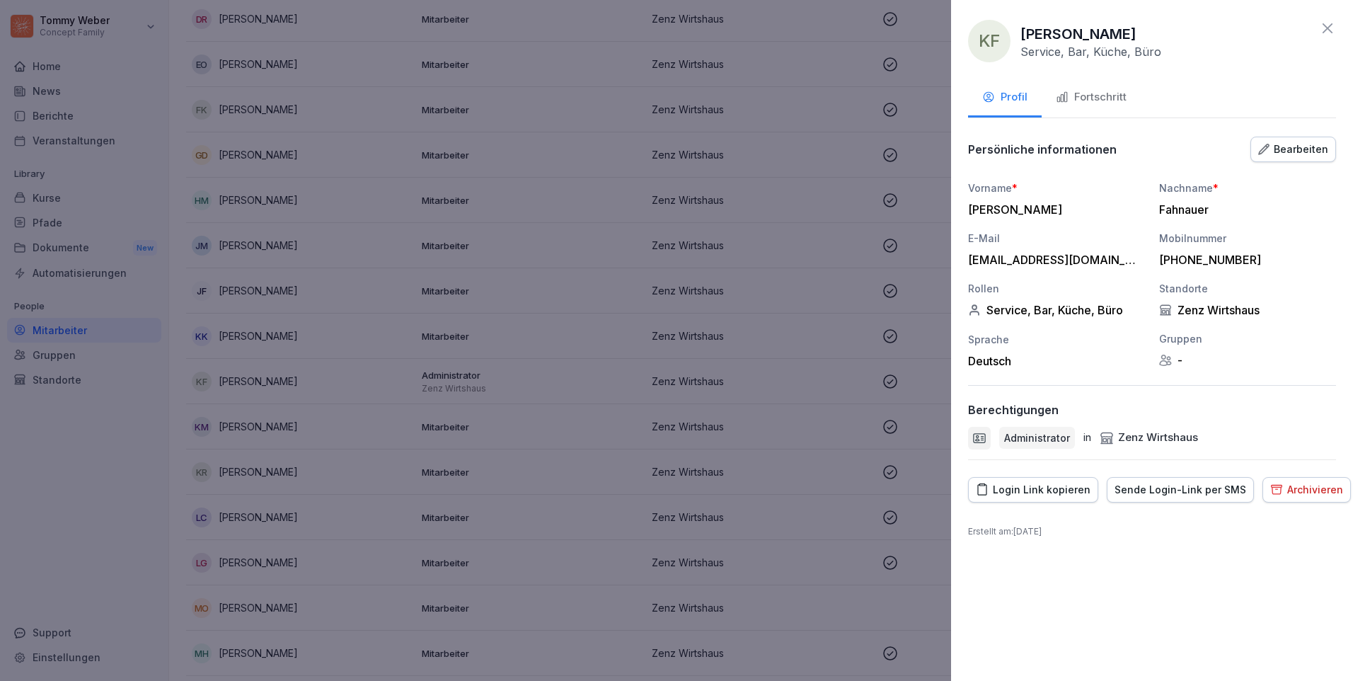
click at [1291, 485] on div "Archivieren" at bounding box center [1306, 490] width 73 height 16
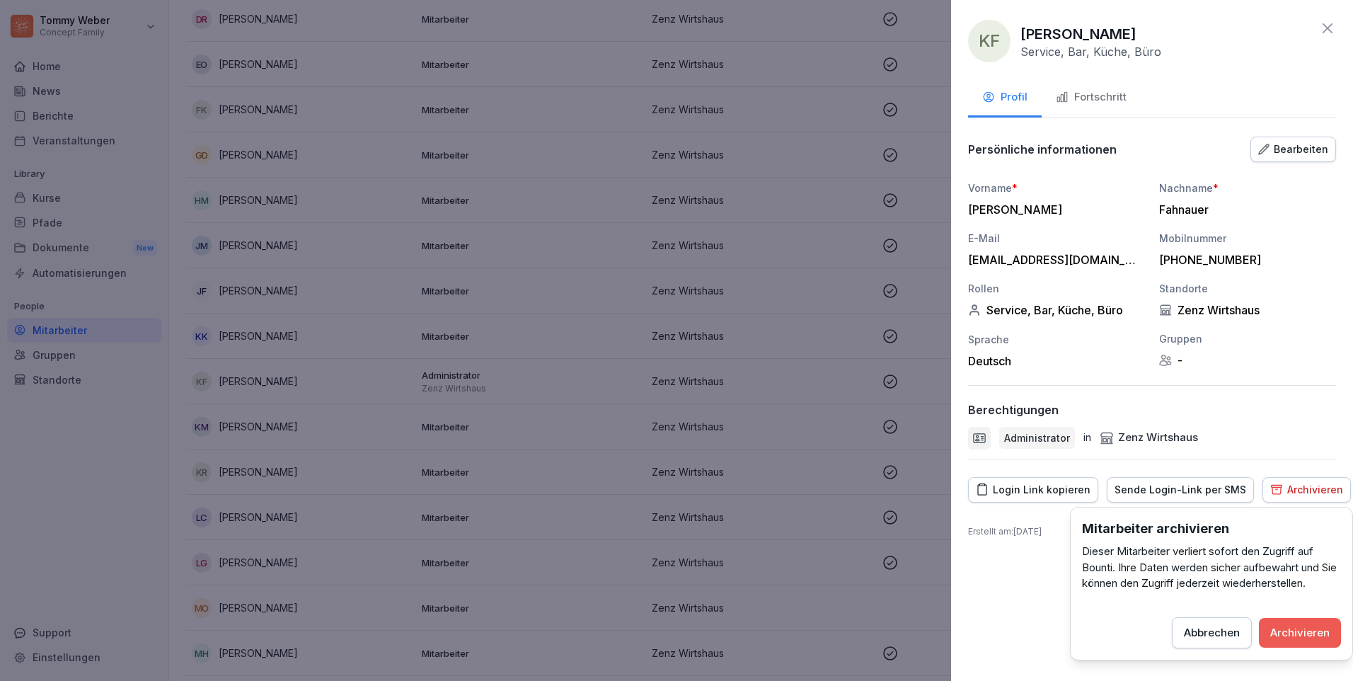
click at [1289, 630] on div "Archivieren" at bounding box center [1299, 633] width 59 height 16
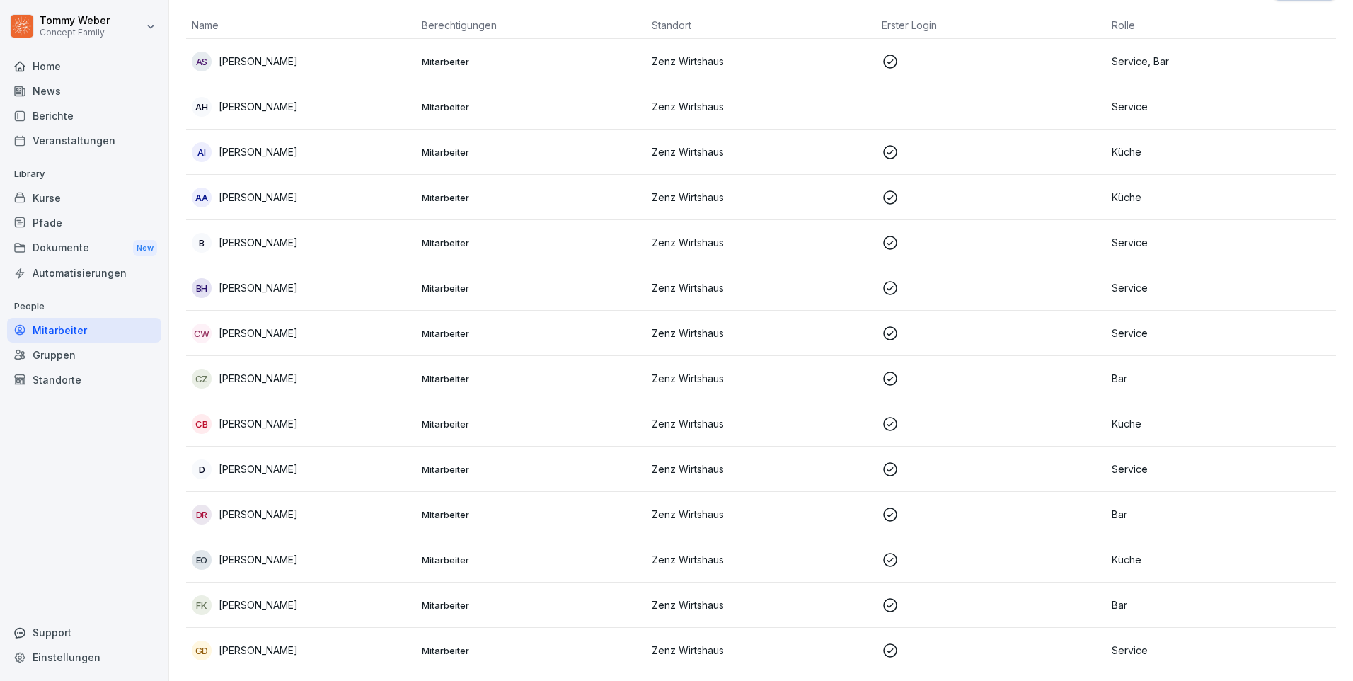
scroll to position [50, 0]
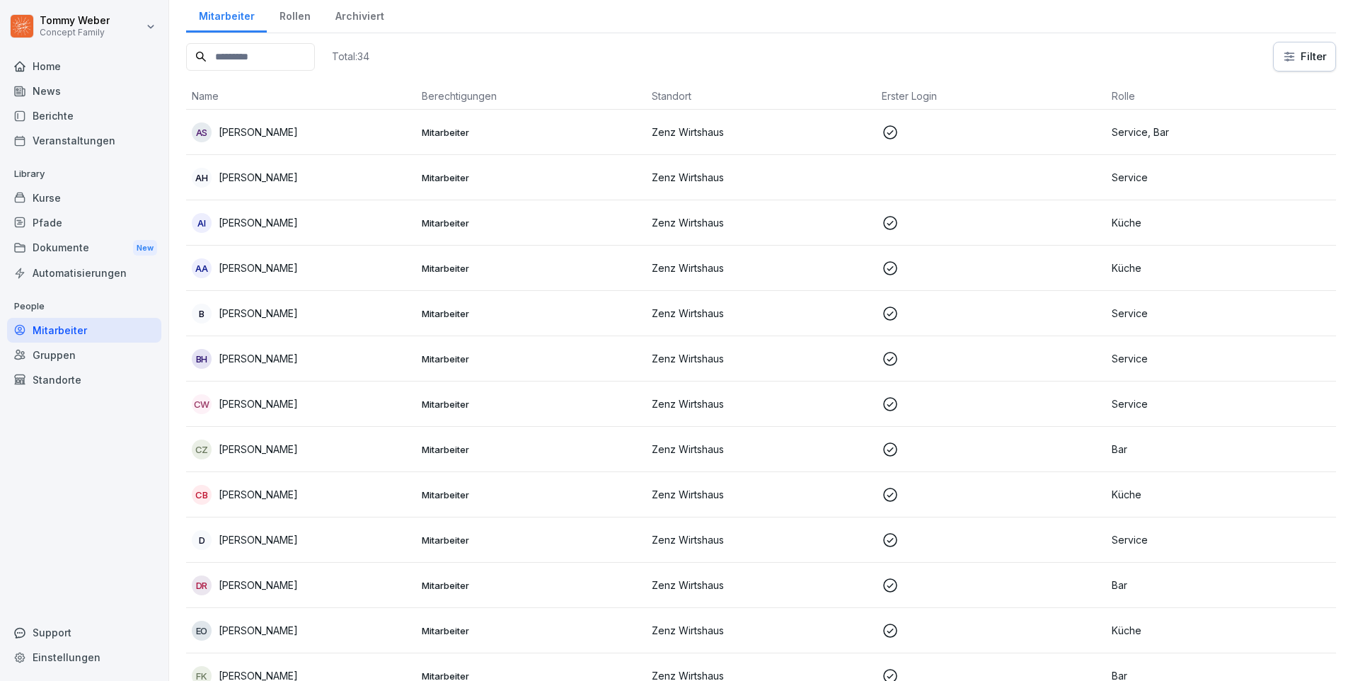
click at [340, 126] on div "AS [PERSON_NAME]" at bounding box center [301, 132] width 219 height 20
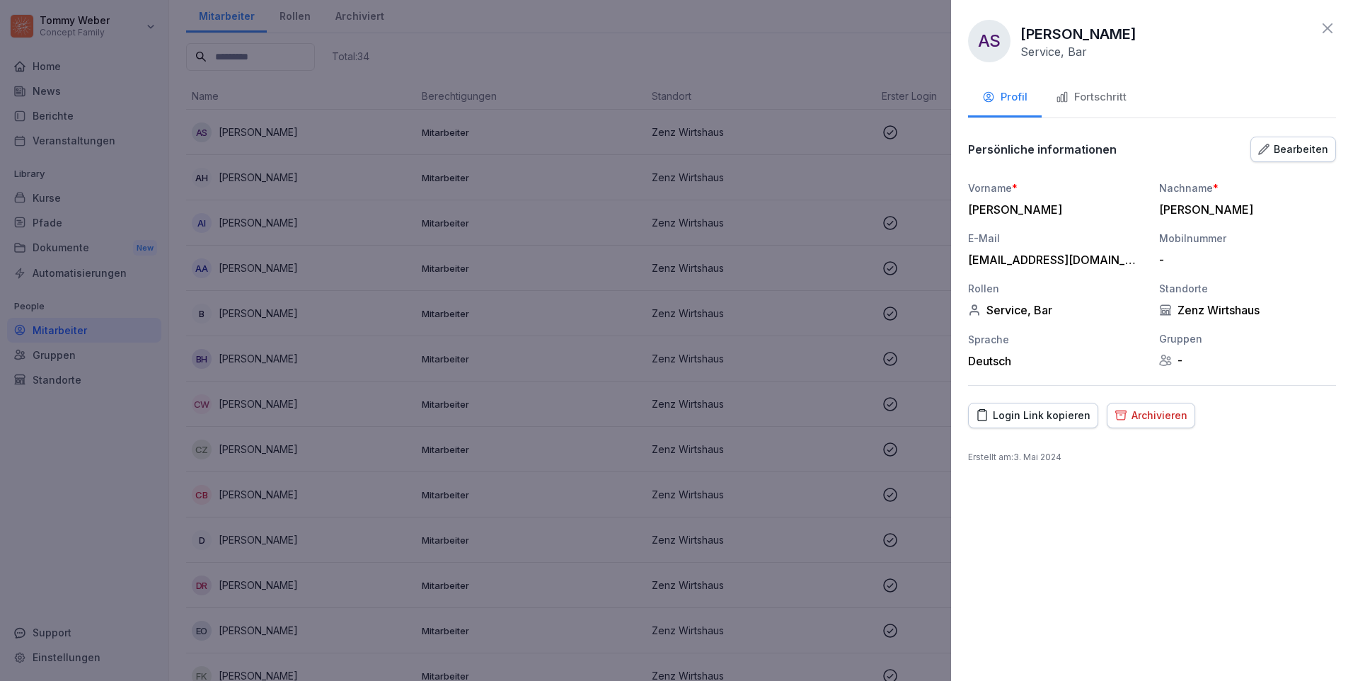
click at [300, 371] on div at bounding box center [676, 340] width 1353 height 681
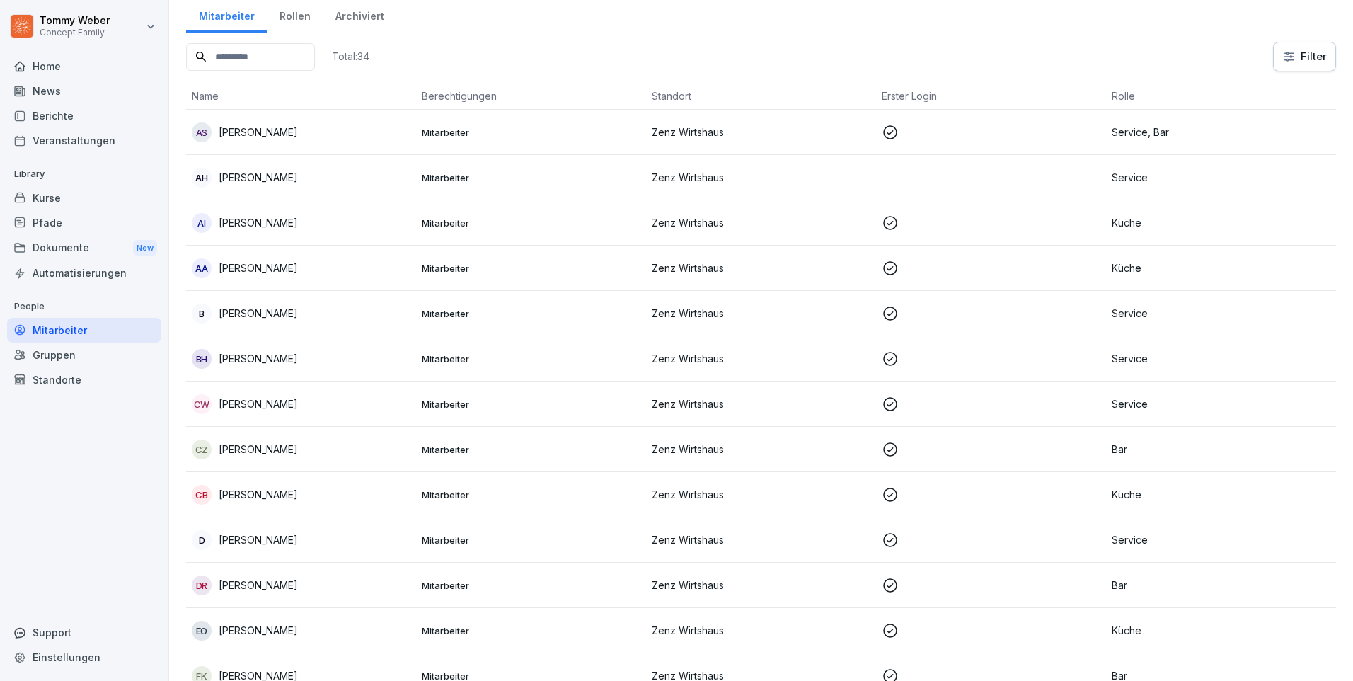
click at [298, 317] on p "[PERSON_NAME]" at bounding box center [258, 313] width 79 height 15
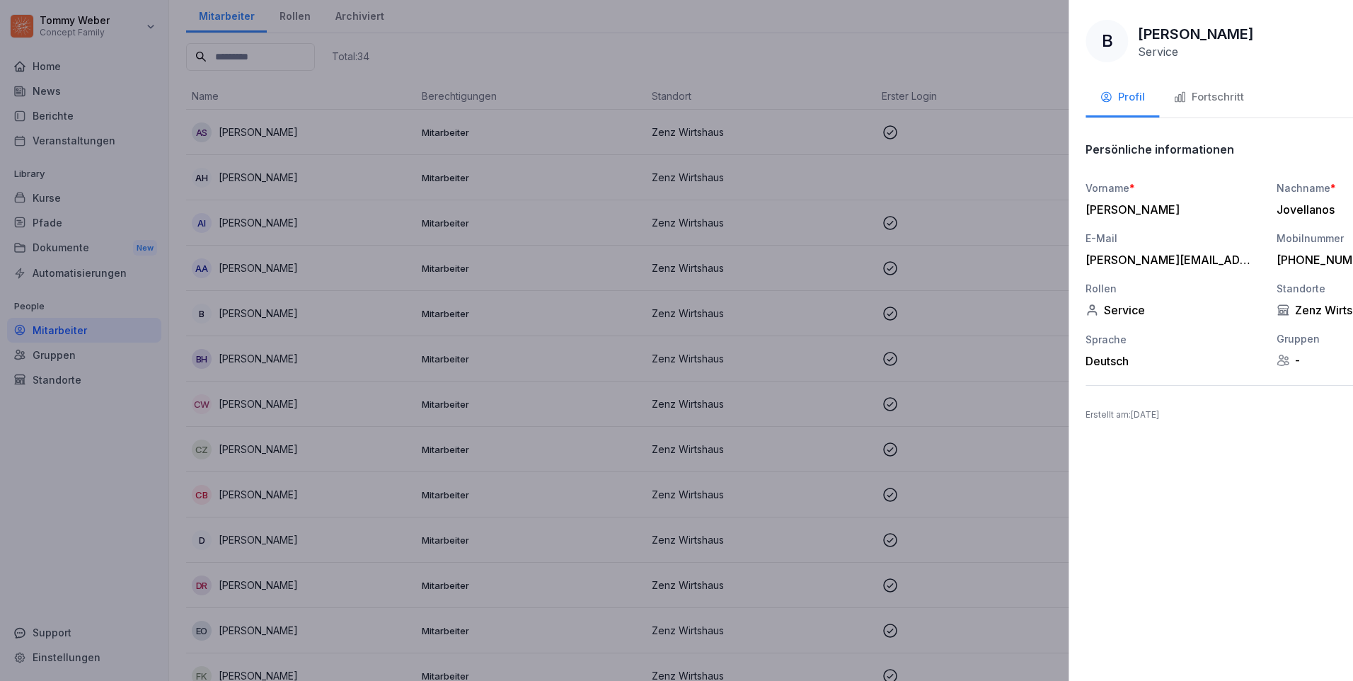
click at [370, 420] on div at bounding box center [676, 340] width 1353 height 681
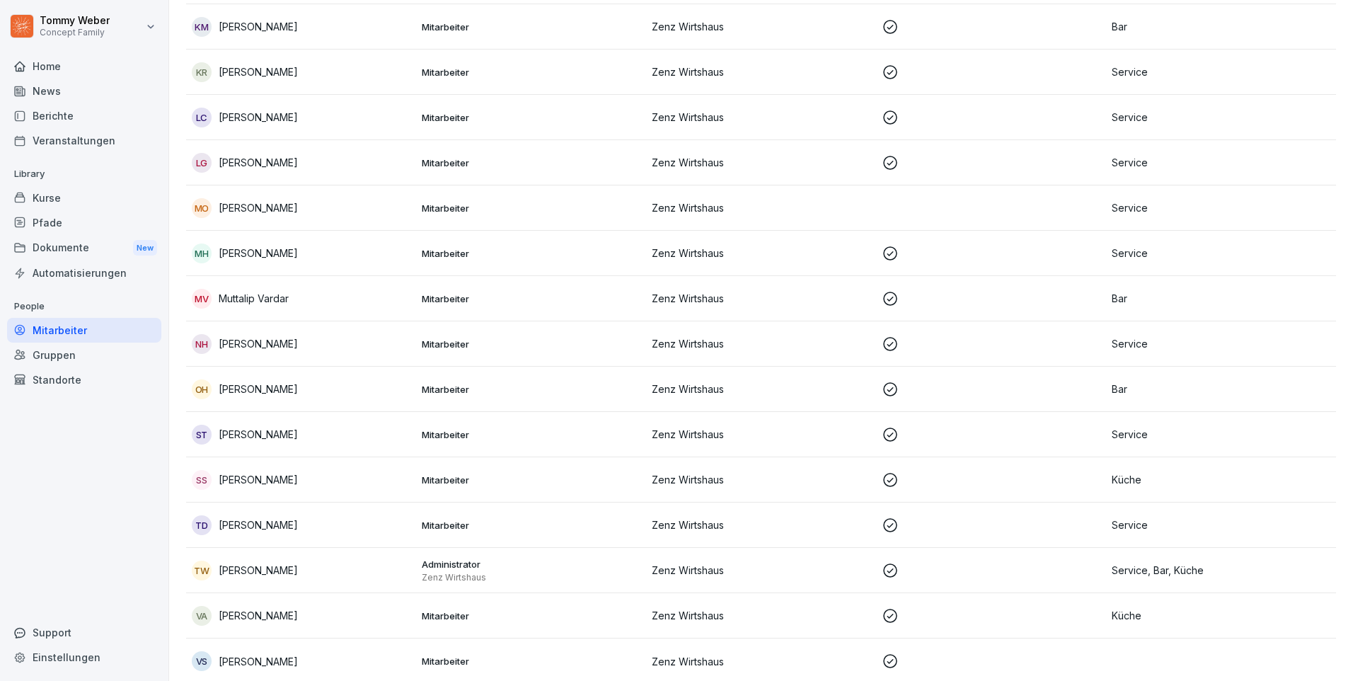
scroll to position [996, 0]
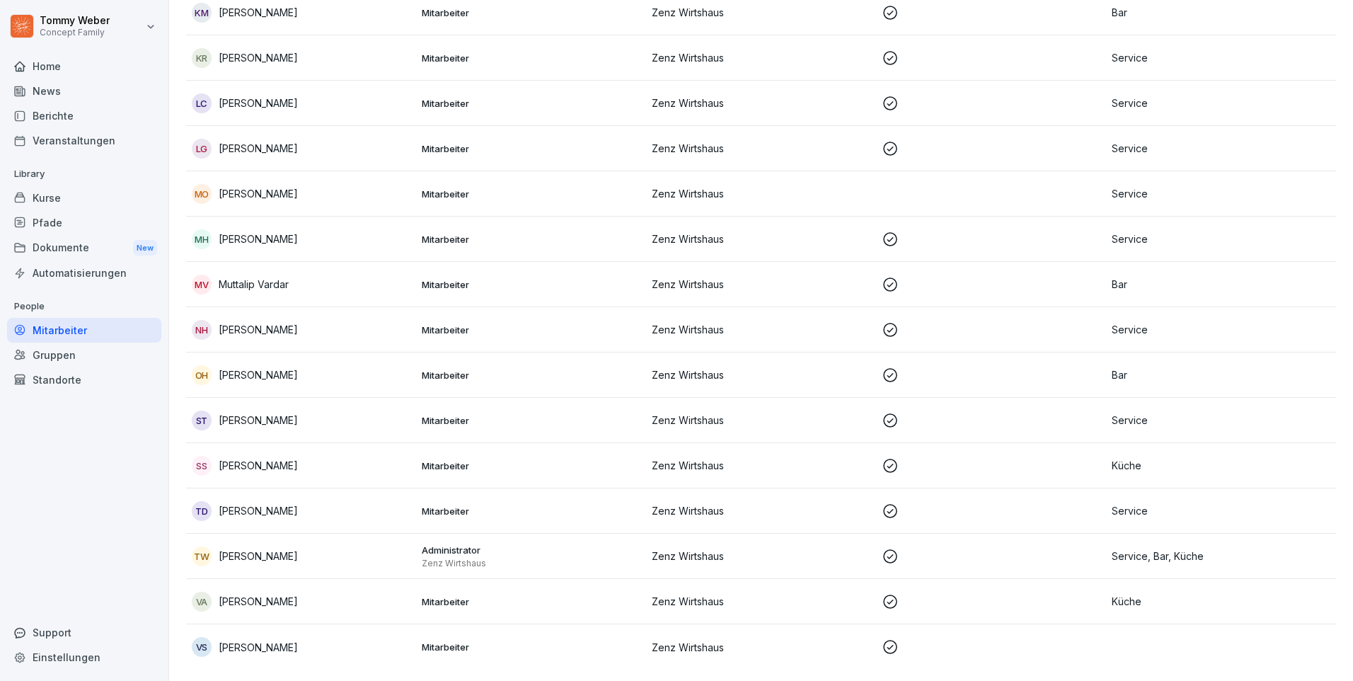
click at [284, 507] on p "[PERSON_NAME]" at bounding box center [258, 510] width 79 height 15
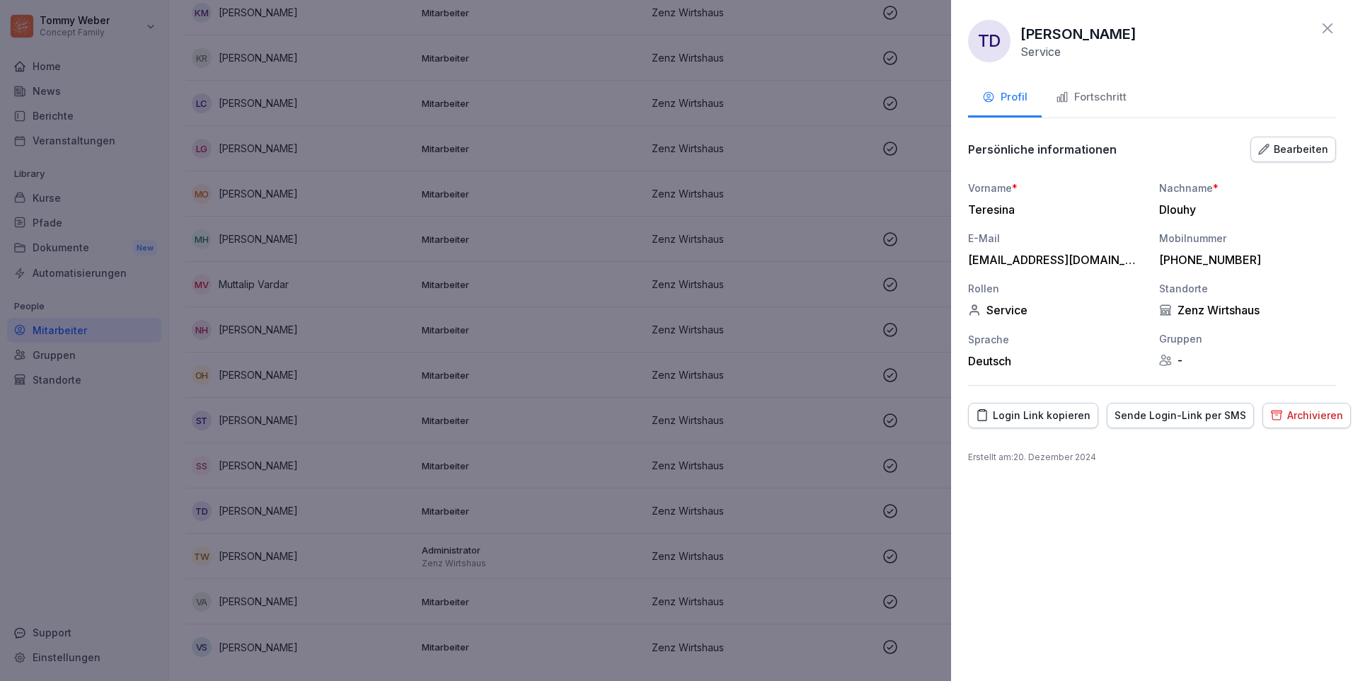
click at [1286, 420] on div "Archivieren" at bounding box center [1306, 416] width 73 height 16
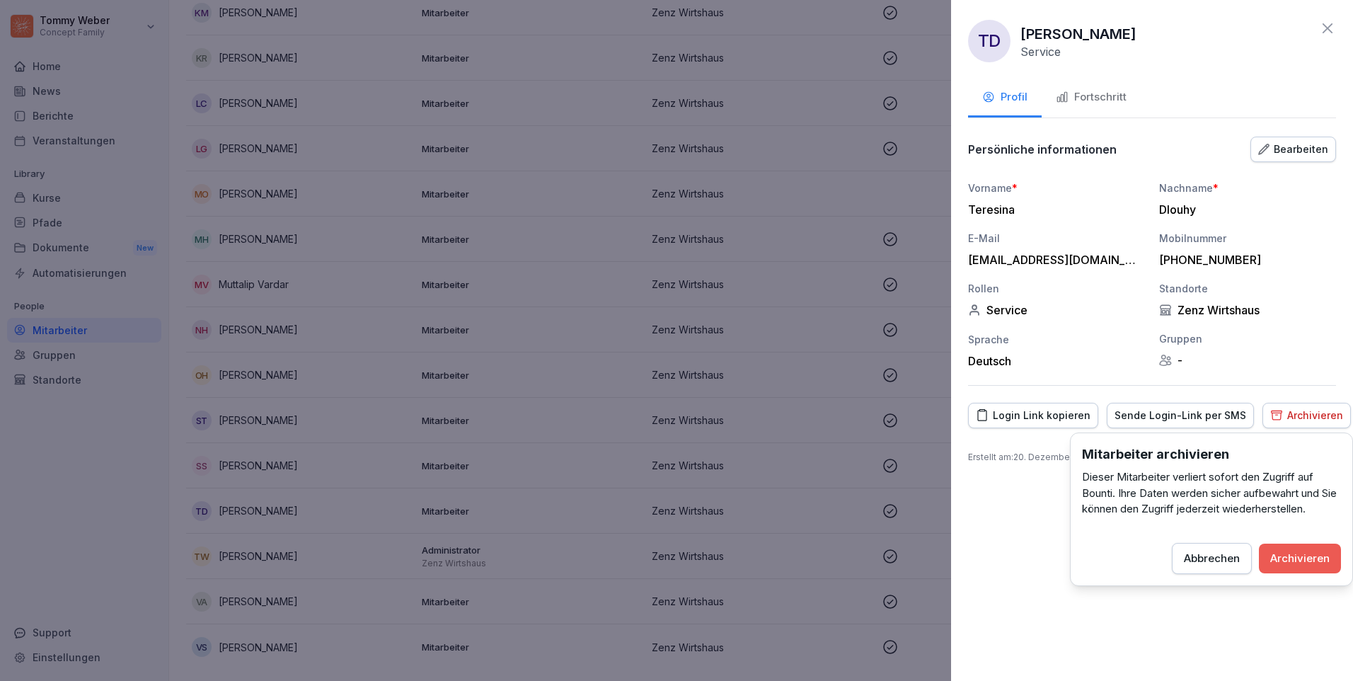
click at [1284, 556] on div "Archivieren" at bounding box center [1299, 559] width 59 height 16
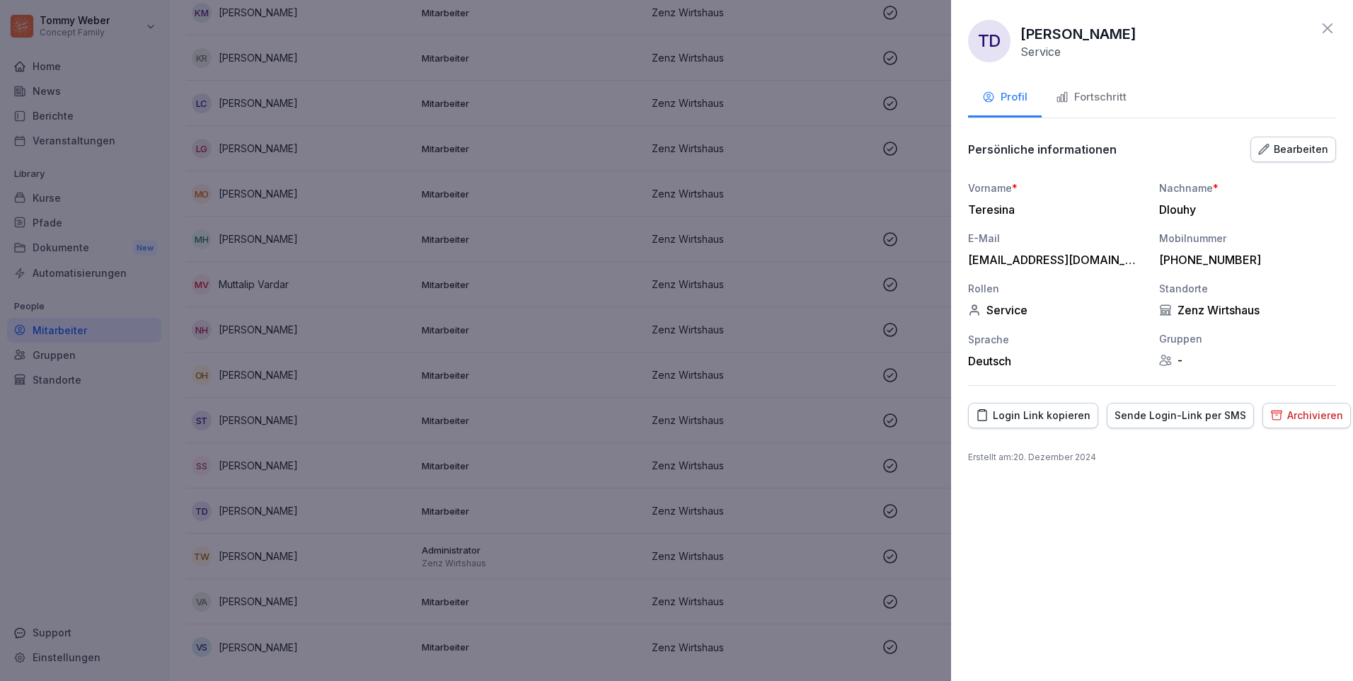
scroll to position [950, 0]
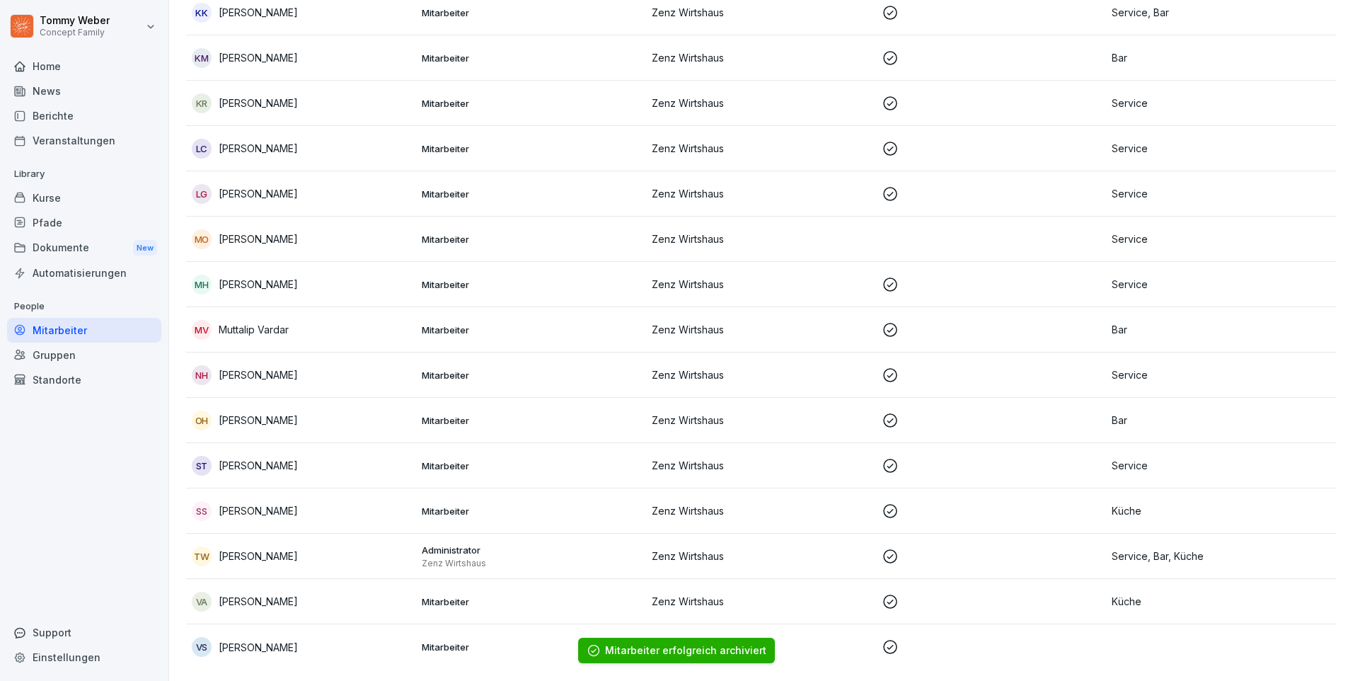
click at [495, 650] on td "Mitarbeiter" at bounding box center [531, 646] width 230 height 45
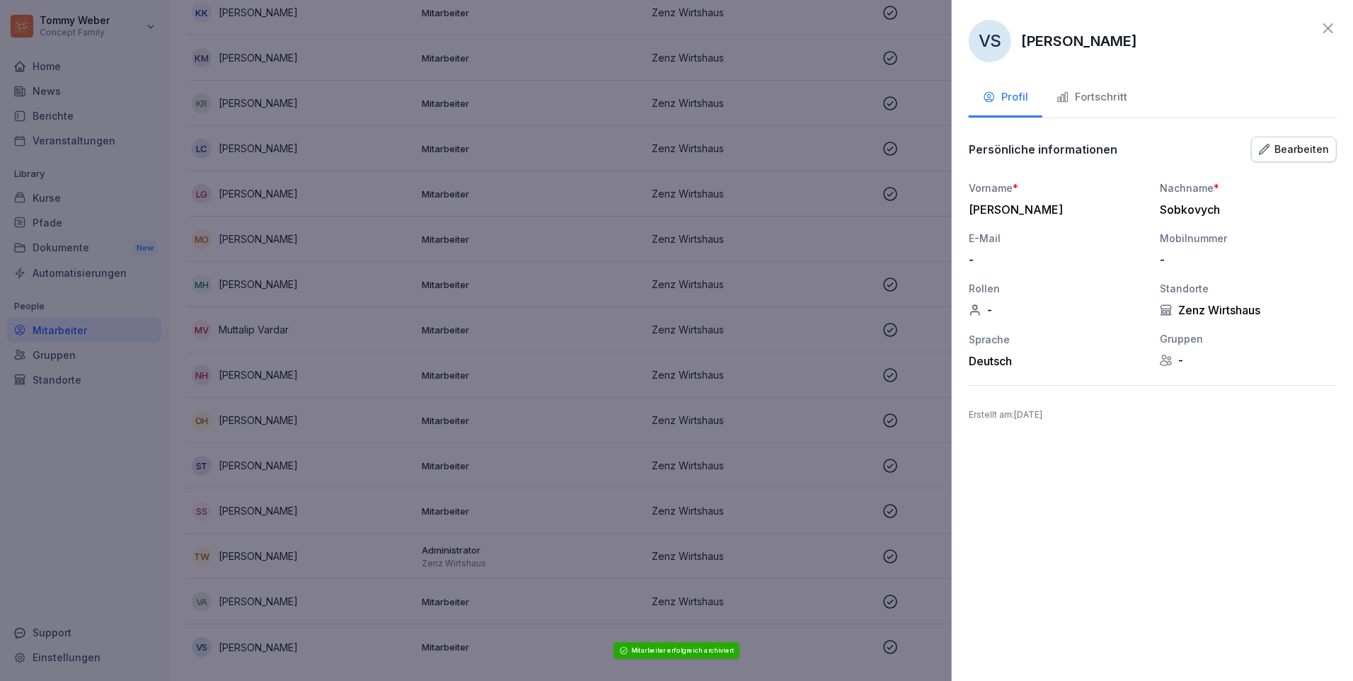
click at [316, 610] on div at bounding box center [676, 340] width 1353 height 681
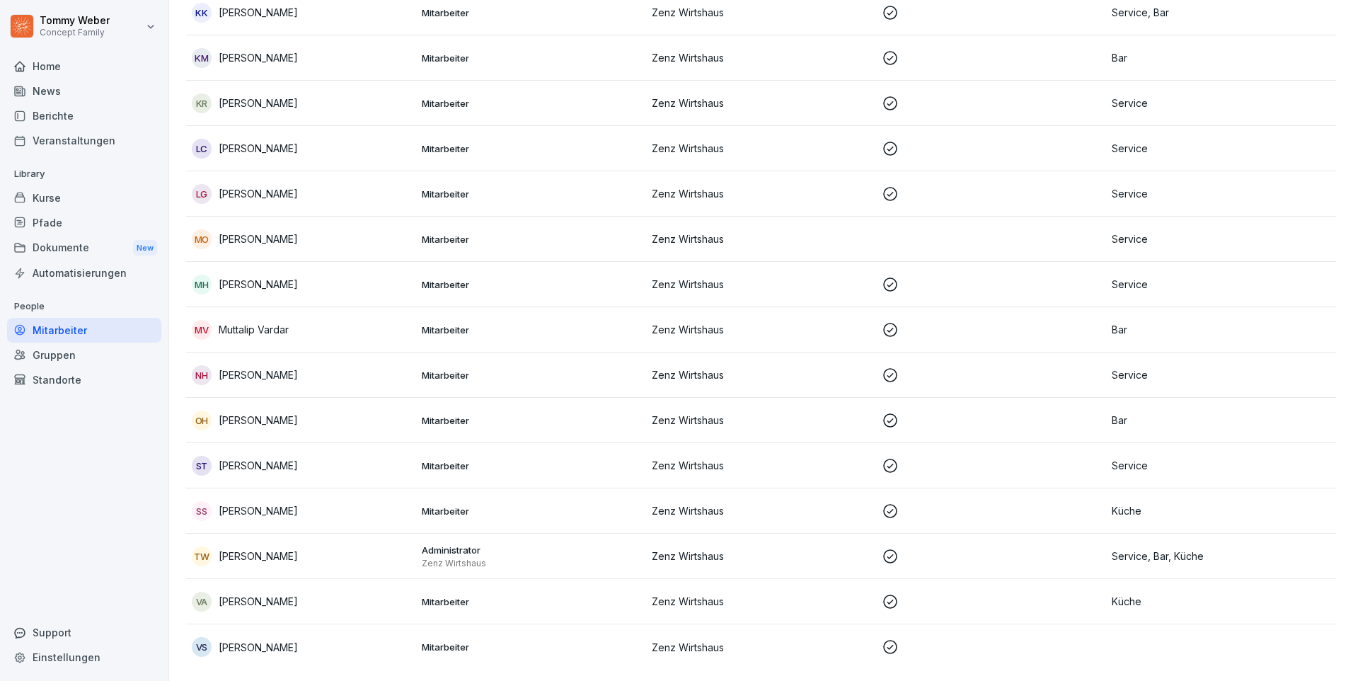
click at [660, 594] on p "Zenz Wirtshaus" at bounding box center [761, 601] width 219 height 15
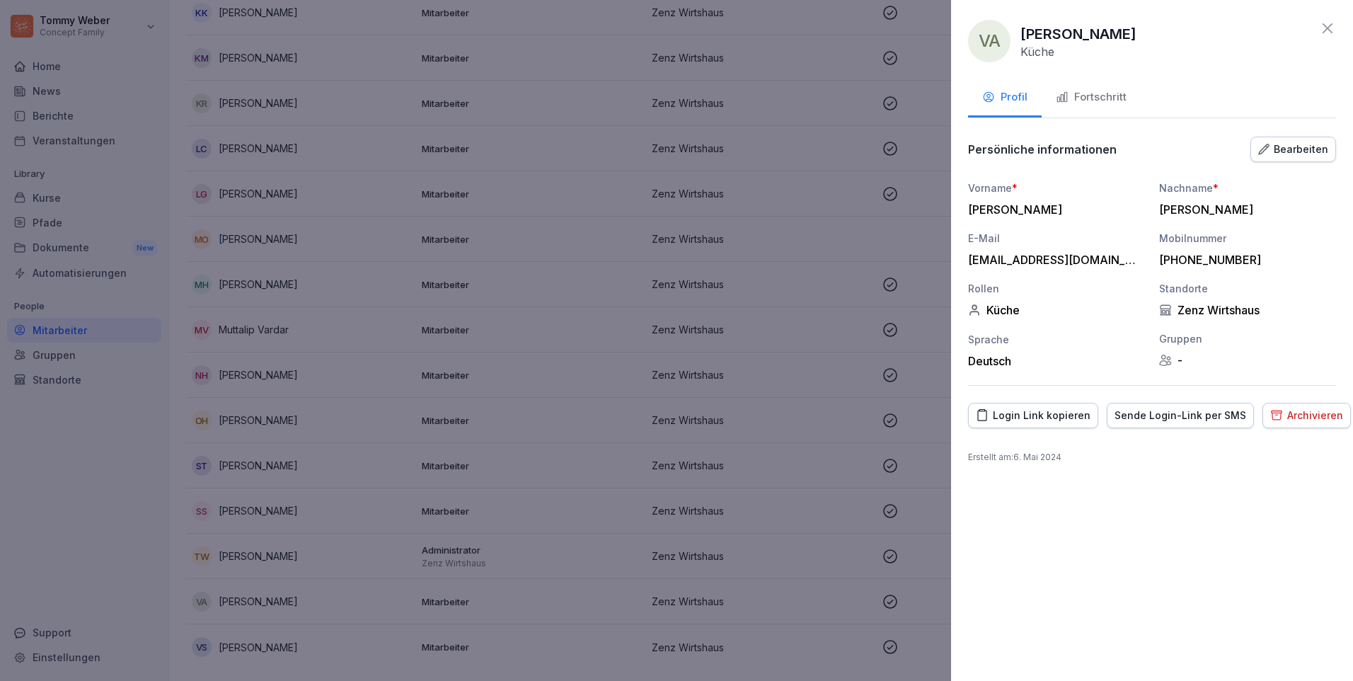
click at [384, 511] on div at bounding box center [676, 340] width 1353 height 681
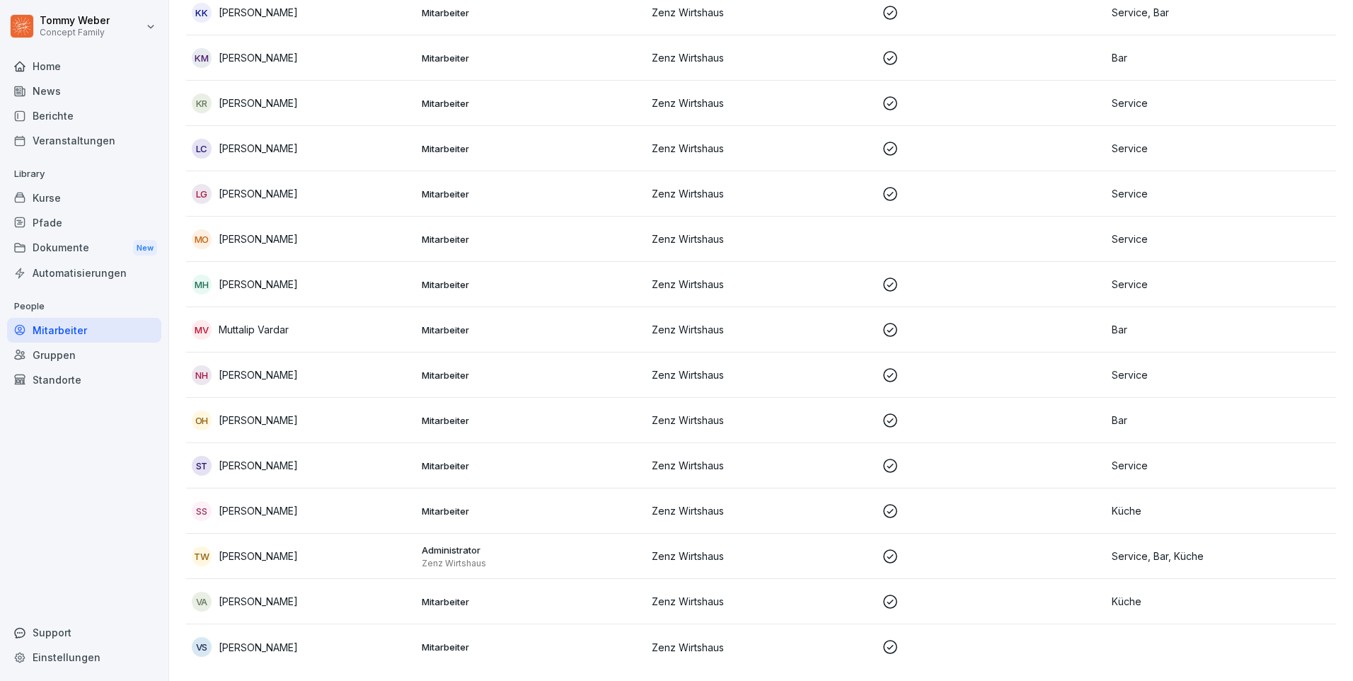
click at [45, 192] on div "Kurse" at bounding box center [84, 197] width 154 height 25
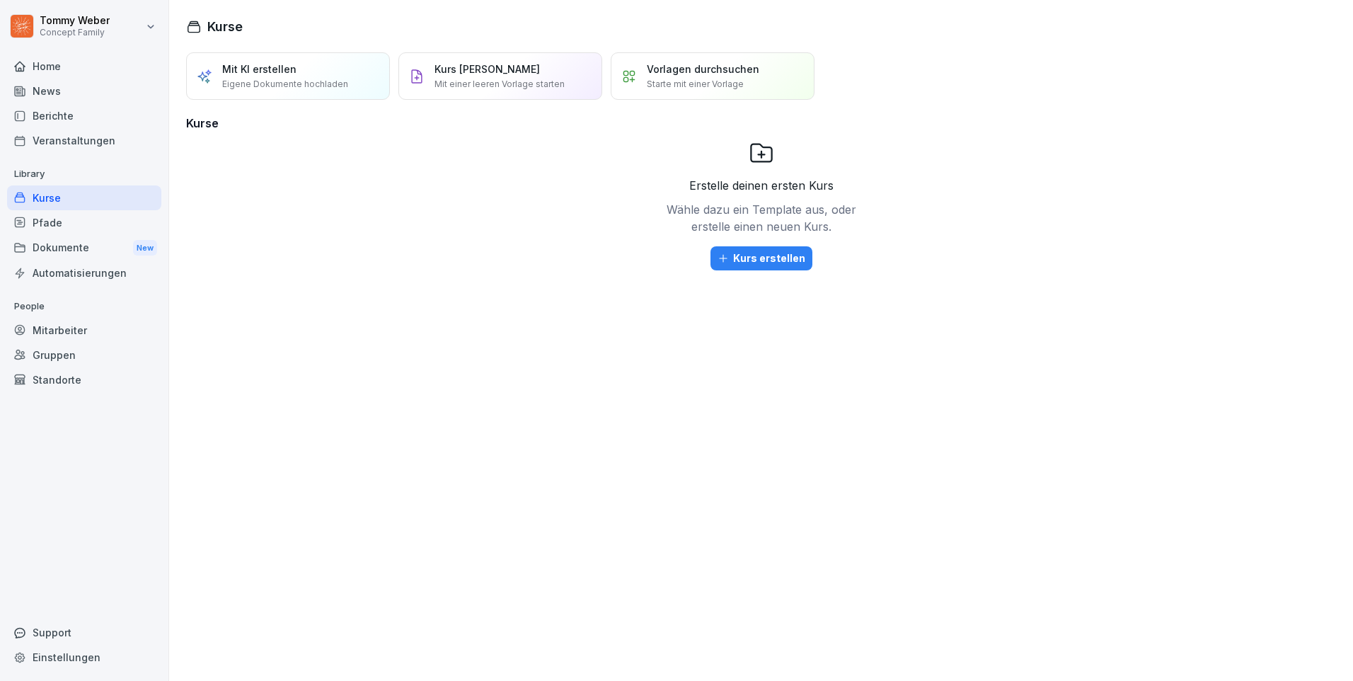
click at [64, 251] on div "Dokumente New" at bounding box center [84, 248] width 154 height 26
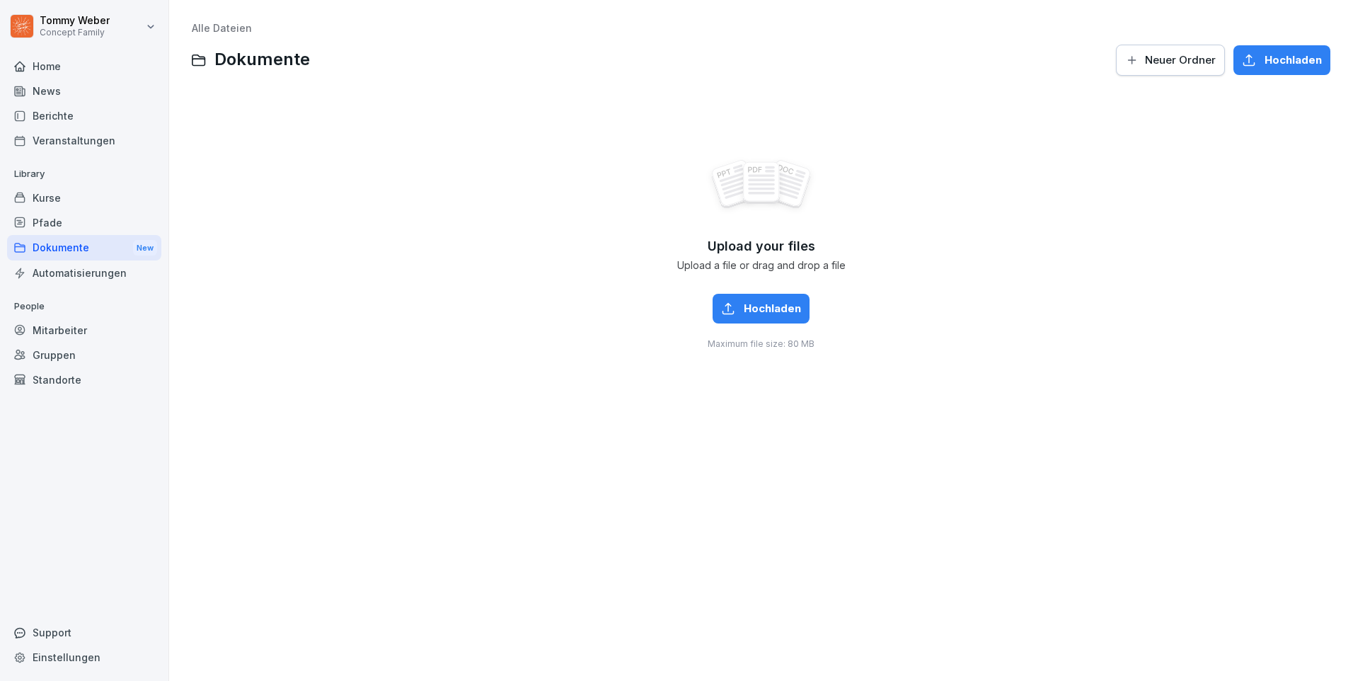
click at [54, 117] on div "Berichte" at bounding box center [84, 115] width 154 height 25
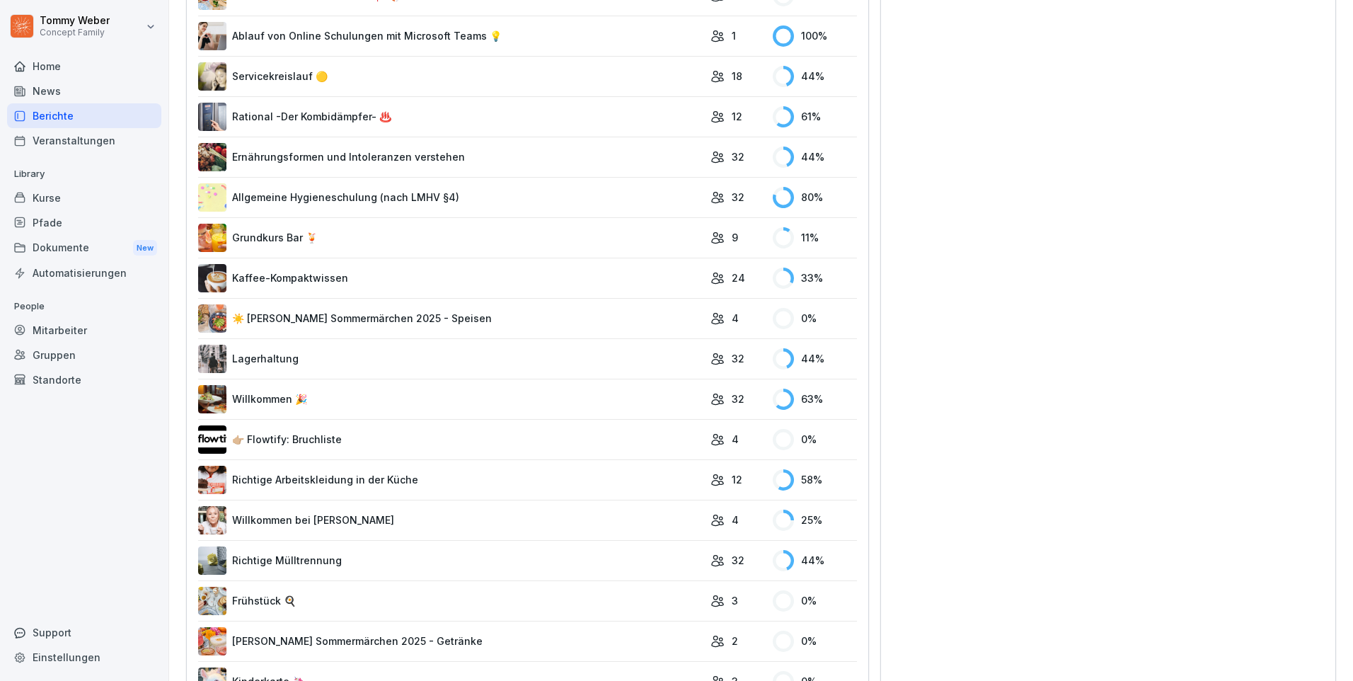
scroll to position [564, 0]
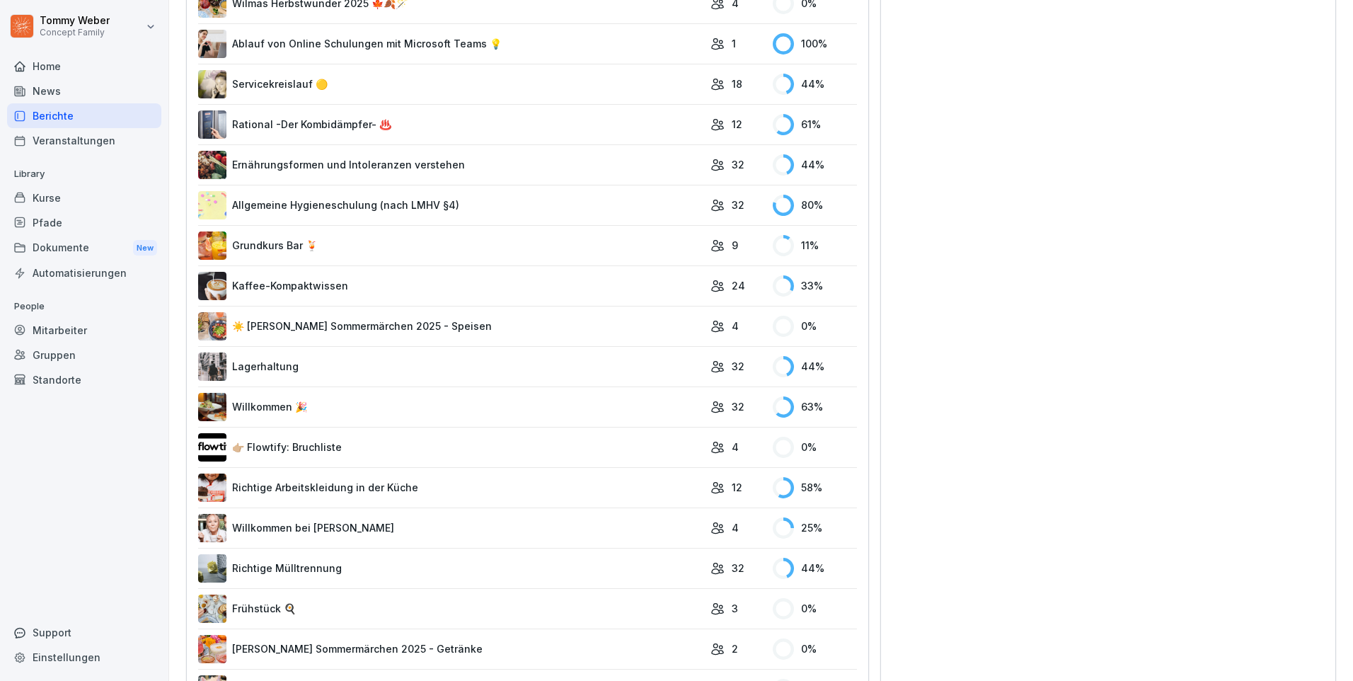
click at [318, 203] on link "Allgemeine Hygieneschulung (nach LMHV §4)" at bounding box center [450, 205] width 505 height 28
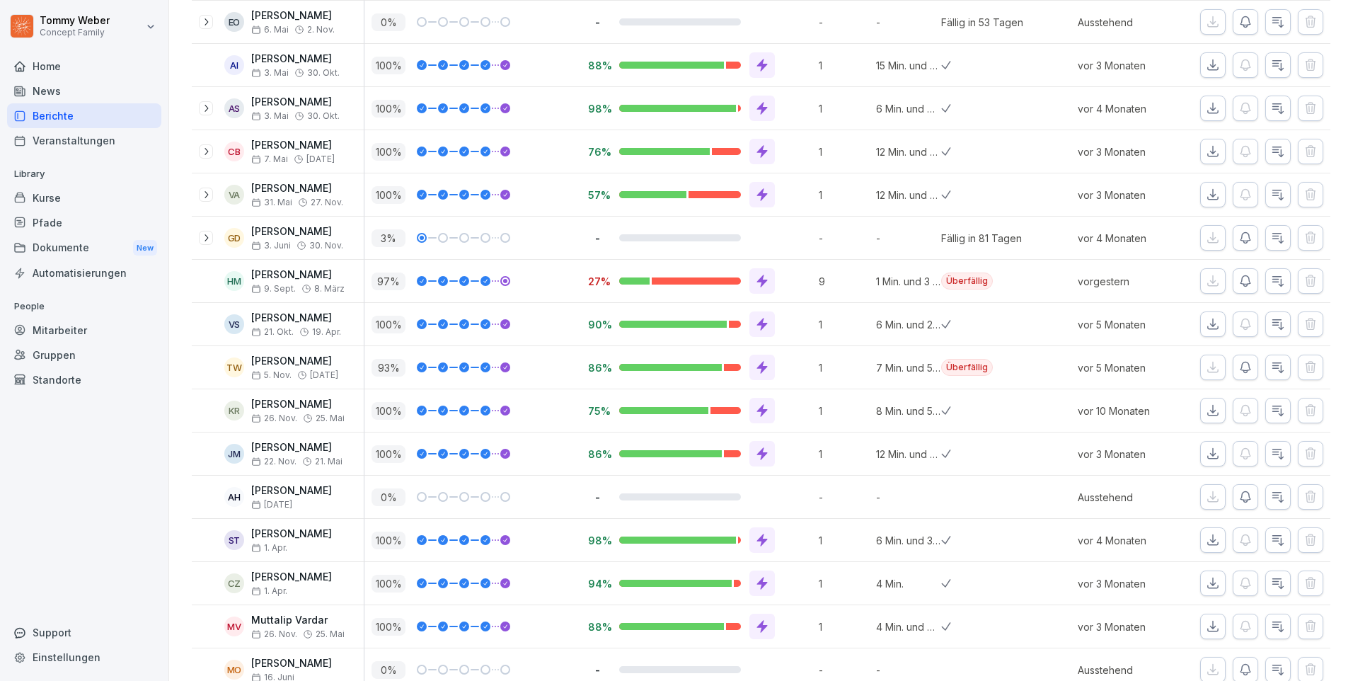
scroll to position [1006, 0]
